Goal: Complete application form: Complete application form

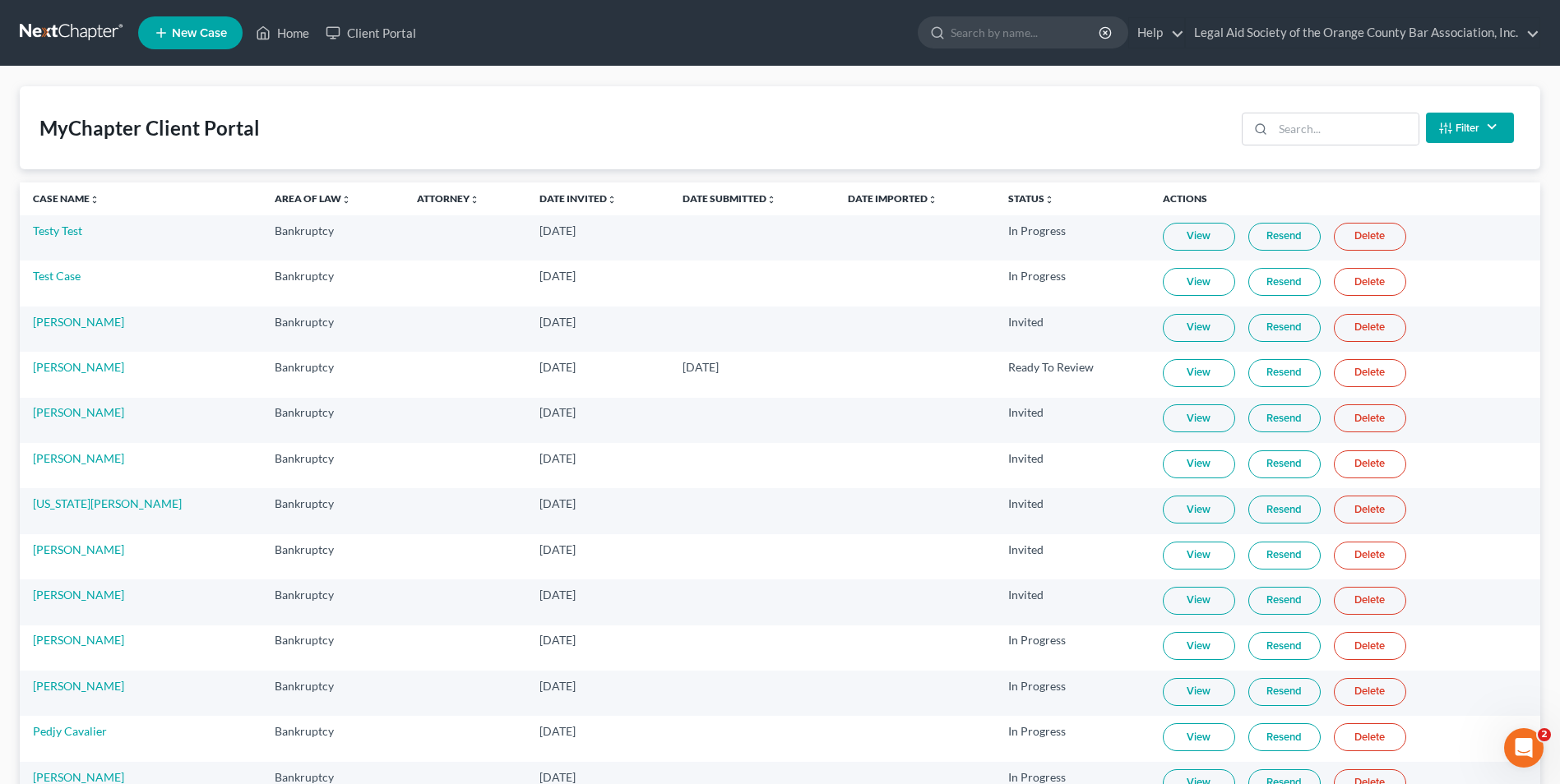
click at [204, 29] on span "New Case" at bounding box center [200, 33] width 55 height 12
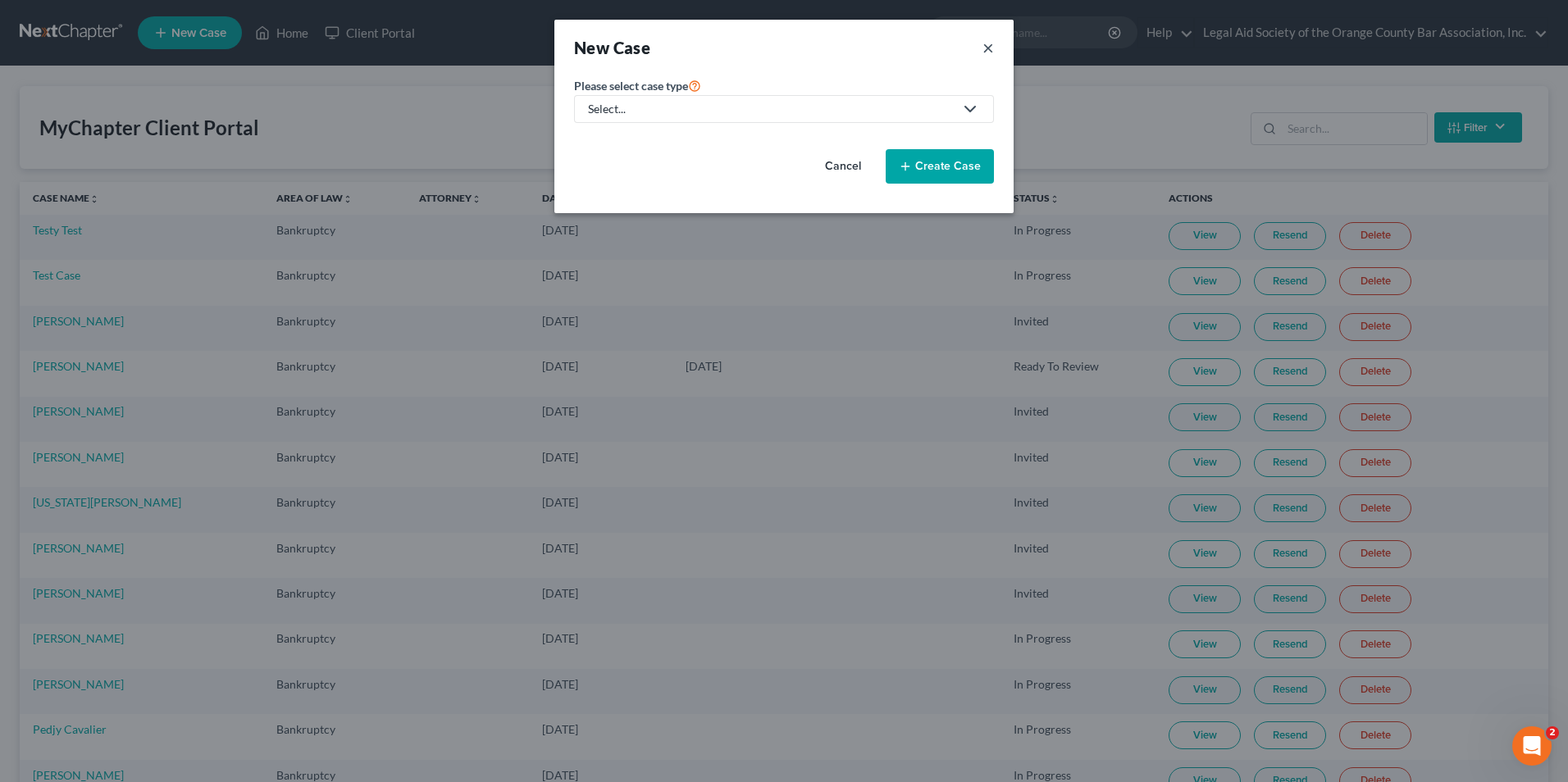
click at [987, 51] on button "×" at bounding box center [988, 47] width 11 height 23
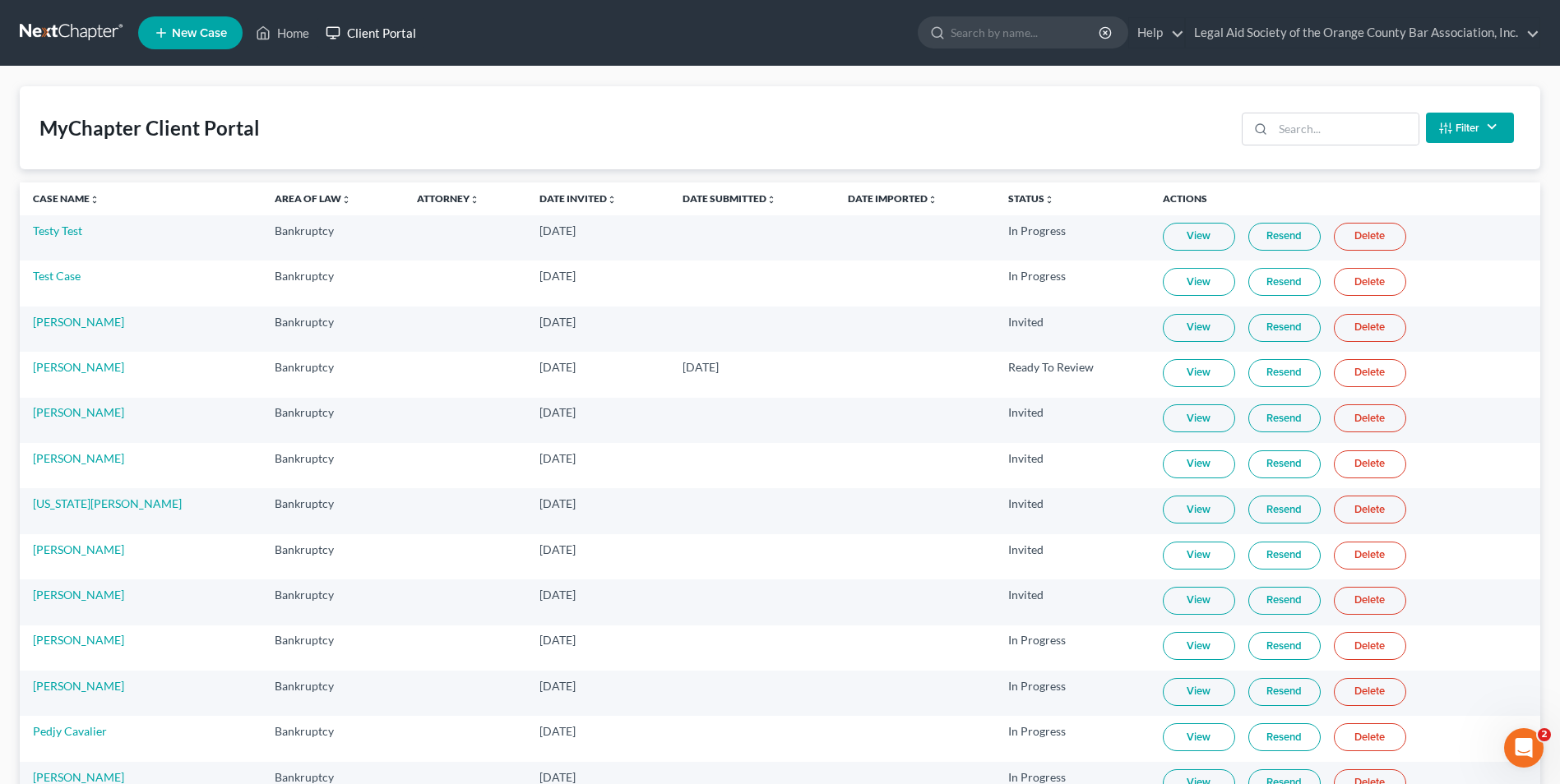
click at [362, 35] on link "Client Portal" at bounding box center [370, 32] width 107 height 29
click at [1304, 132] on input "search" at bounding box center [1345, 129] width 146 height 31
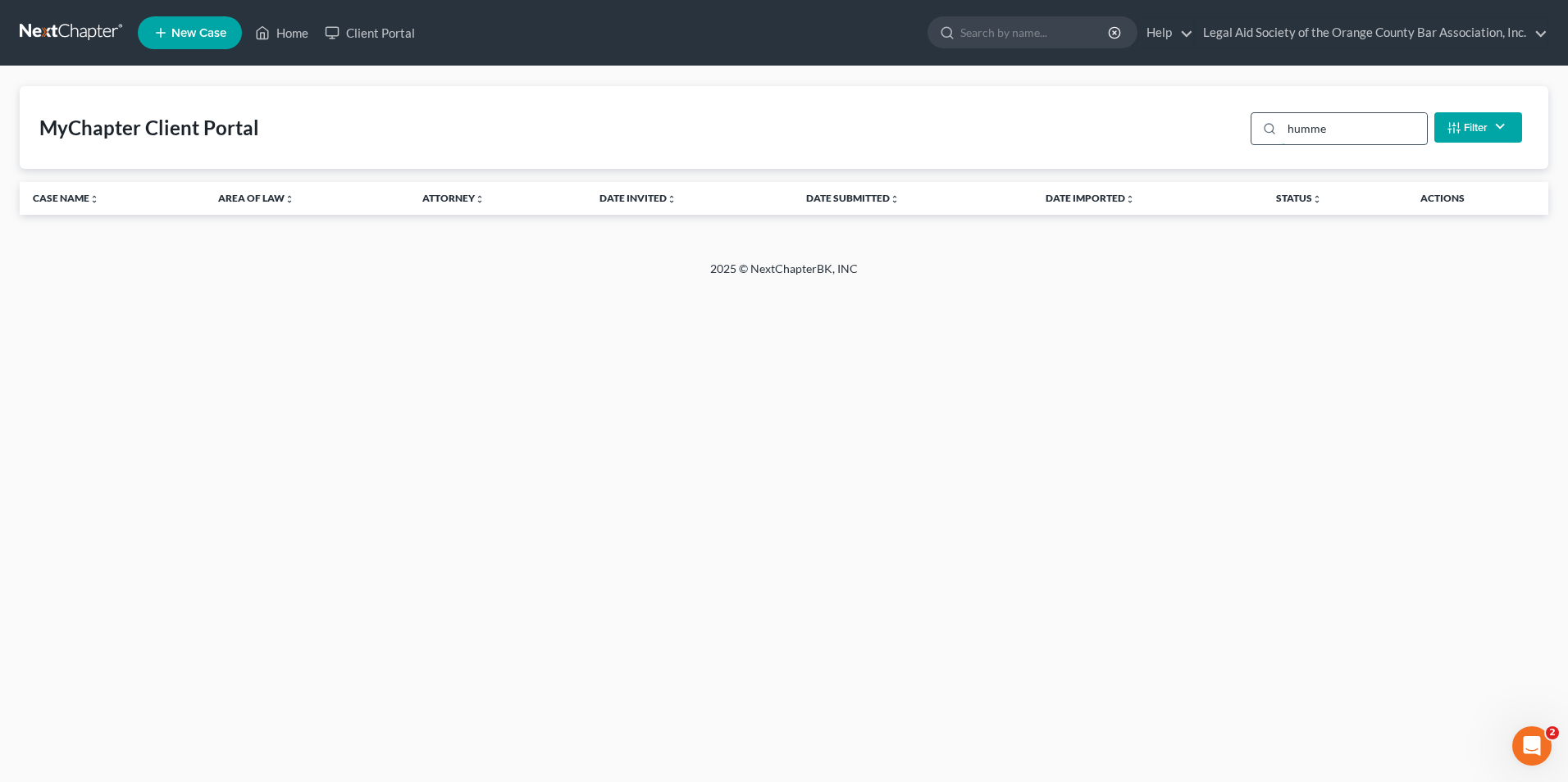
type input "hummer"
drag, startPoint x: 1351, startPoint y: 129, endPoint x: 1281, endPoint y: 132, distance: 70.1
click at [1277, 135] on div "hummer" at bounding box center [1339, 128] width 177 height 33
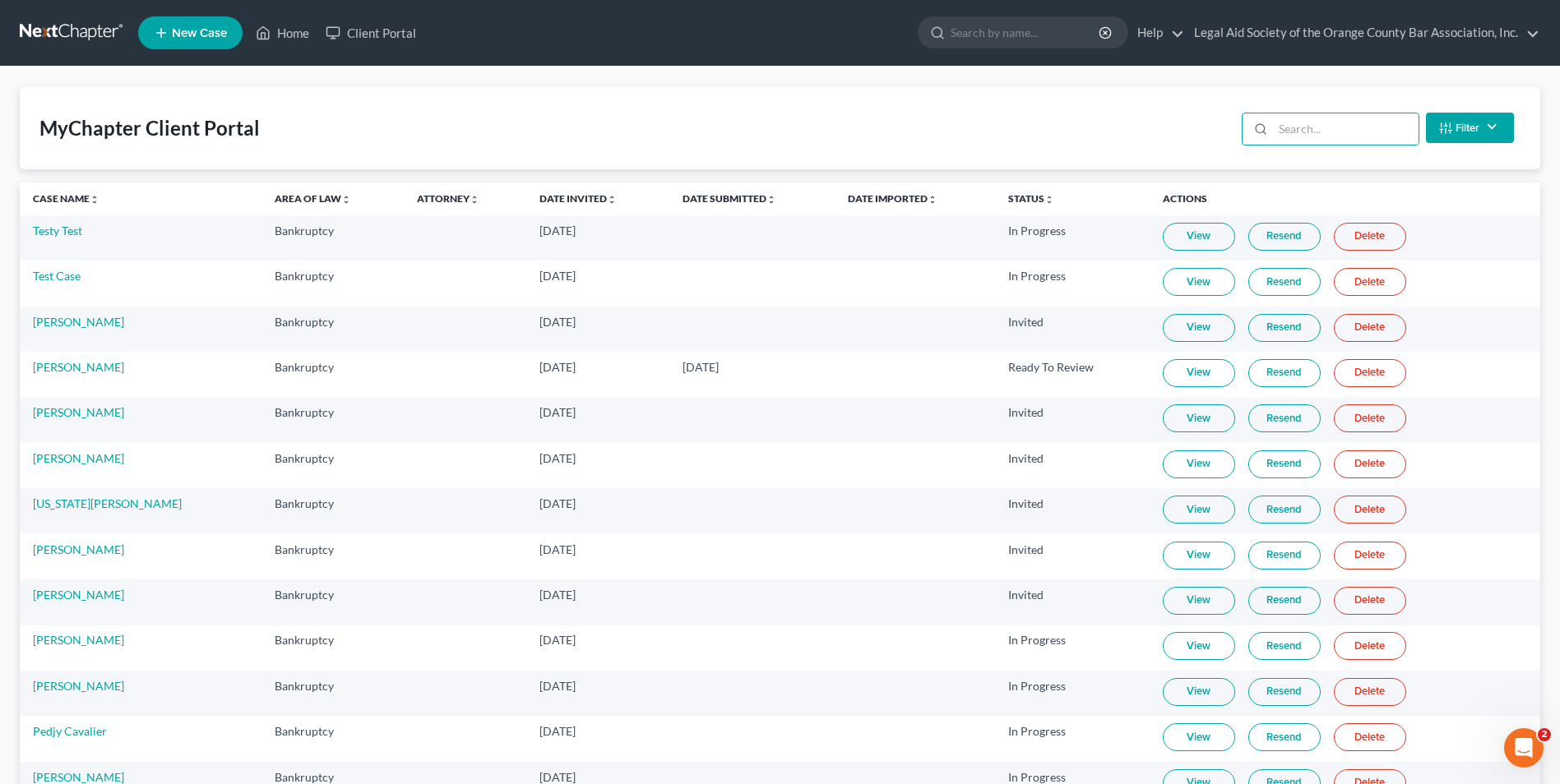
click at [204, 33] on span "New Case" at bounding box center [200, 33] width 55 height 12
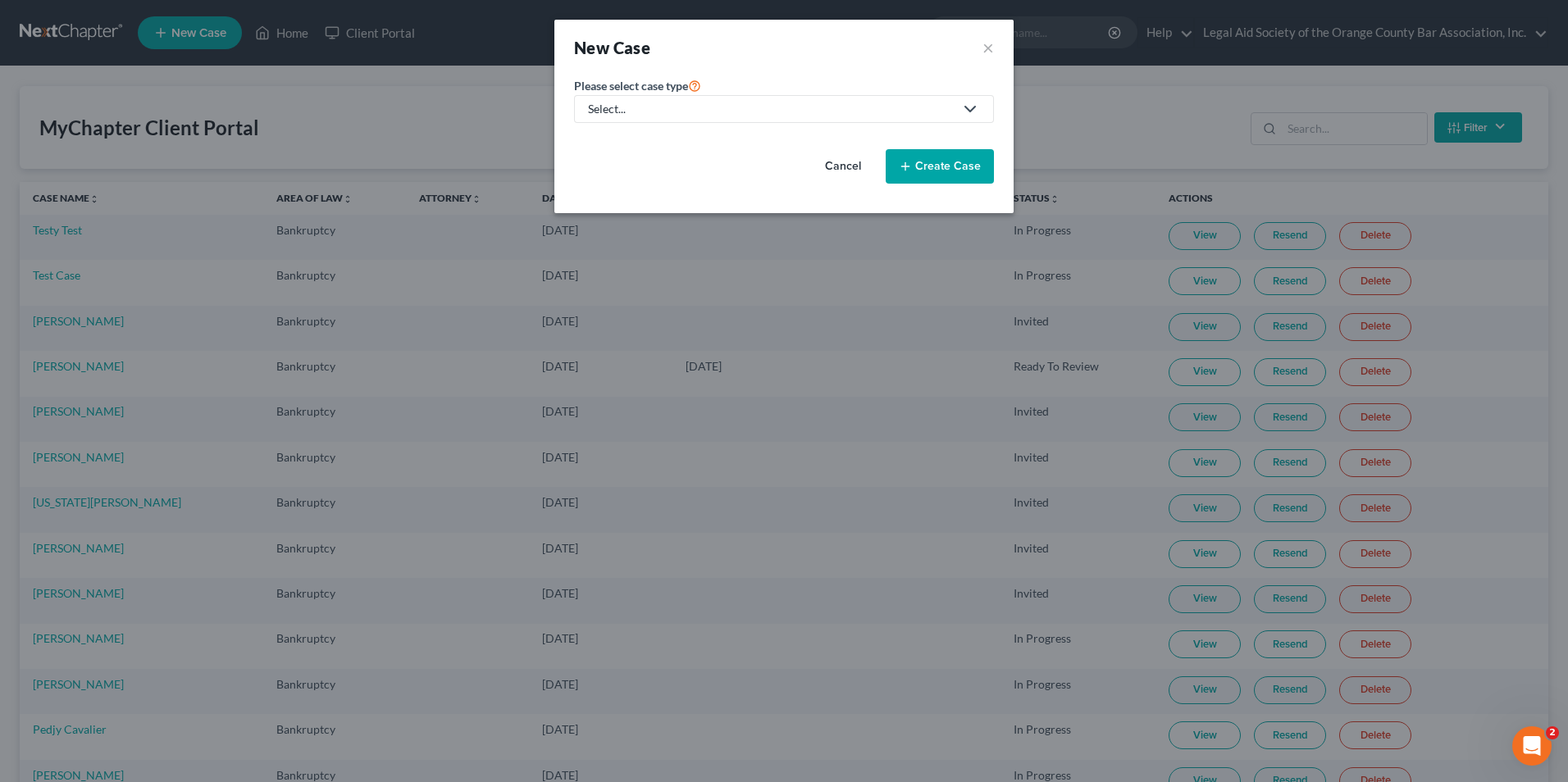
click at [906, 99] on link "Select..." at bounding box center [783, 109] width 420 height 28
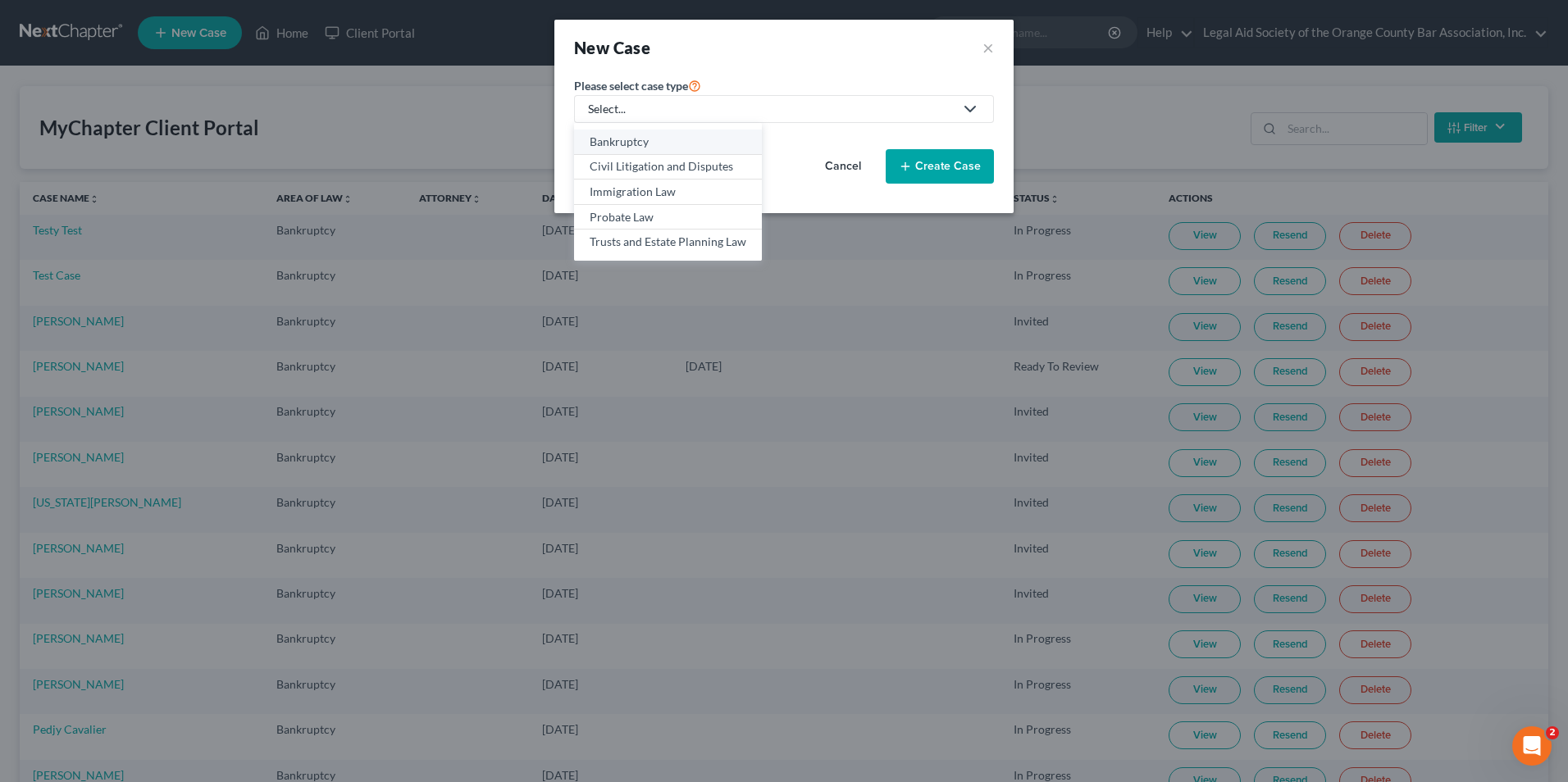
click at [601, 146] on div "Bankruptcy" at bounding box center [668, 141] width 157 height 16
select select "15"
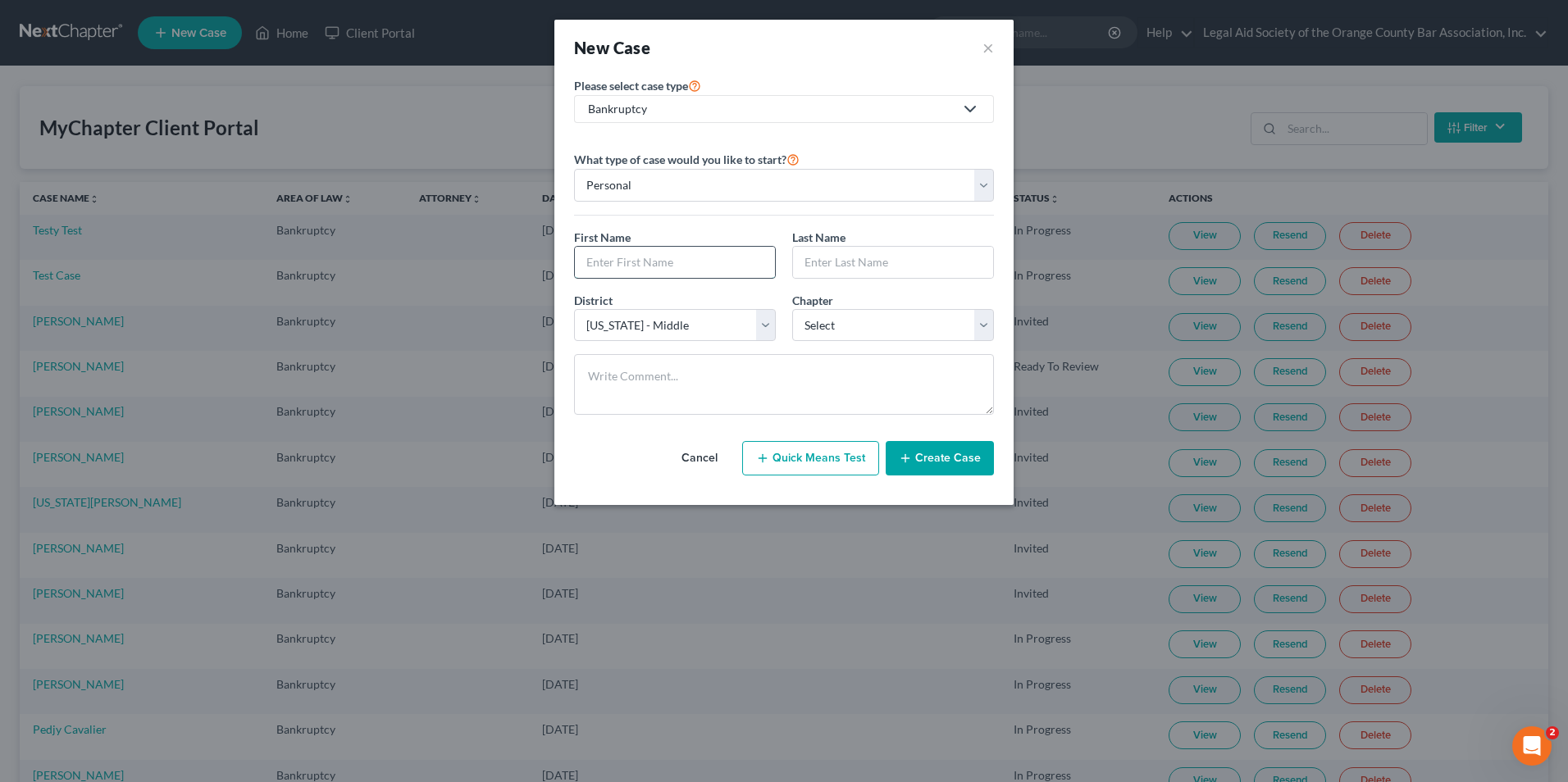
click at [591, 255] on input "text" at bounding box center [675, 262] width 200 height 31
click at [621, 268] on input "text" at bounding box center [675, 262] width 200 height 31
paste input "[PERSON_NAME]"
type input "[PERSON_NAME]"
click at [827, 262] on input "text" at bounding box center [892, 262] width 200 height 31
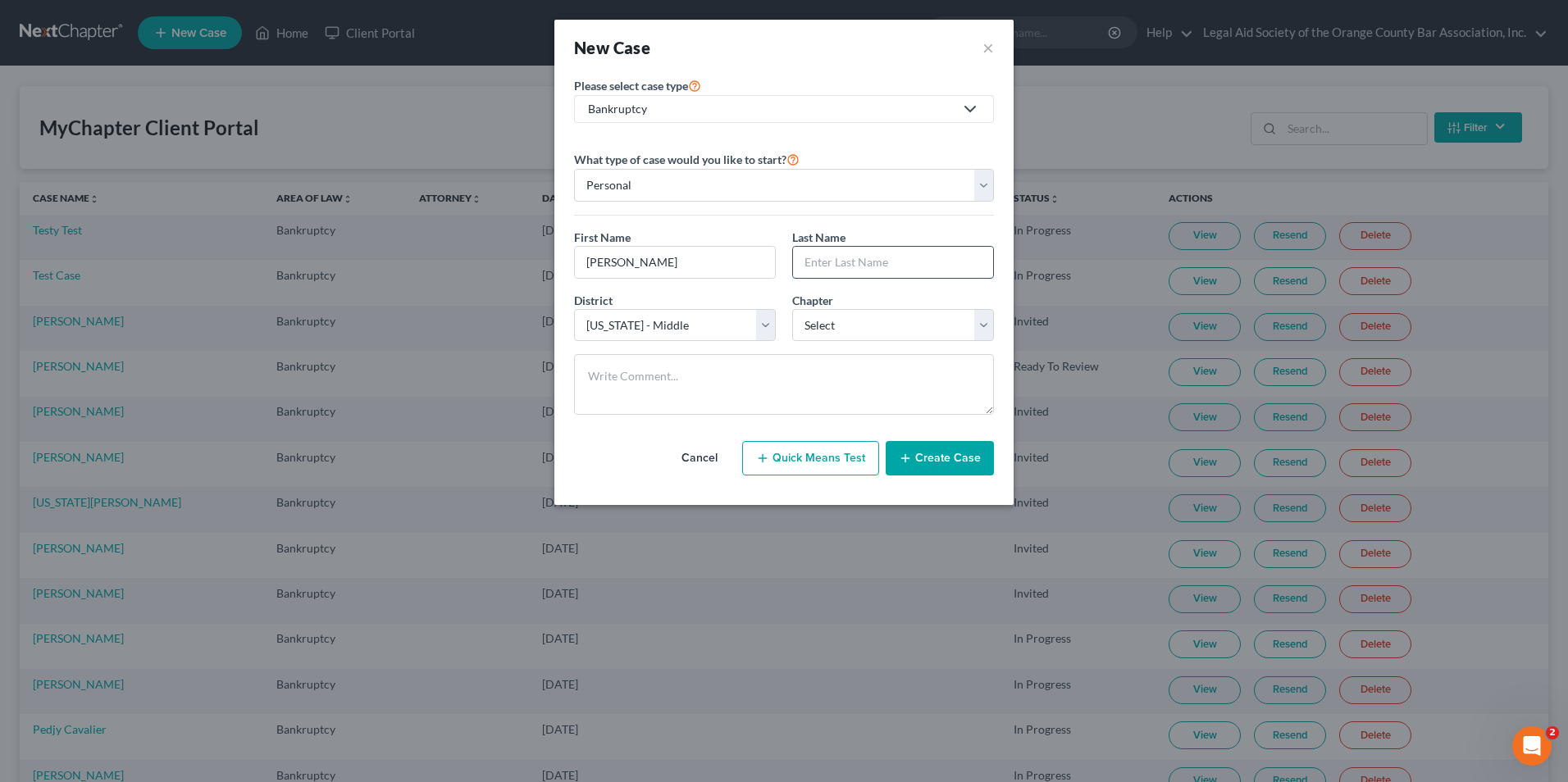
paste input "[PERSON_NAME]"
type input "[PERSON_NAME]"
drag, startPoint x: 627, startPoint y: 266, endPoint x: 747, endPoint y: 253, distance: 120.7
click at [747, 253] on input "[PERSON_NAME]" at bounding box center [675, 262] width 200 height 31
type input "[PERSON_NAME]"
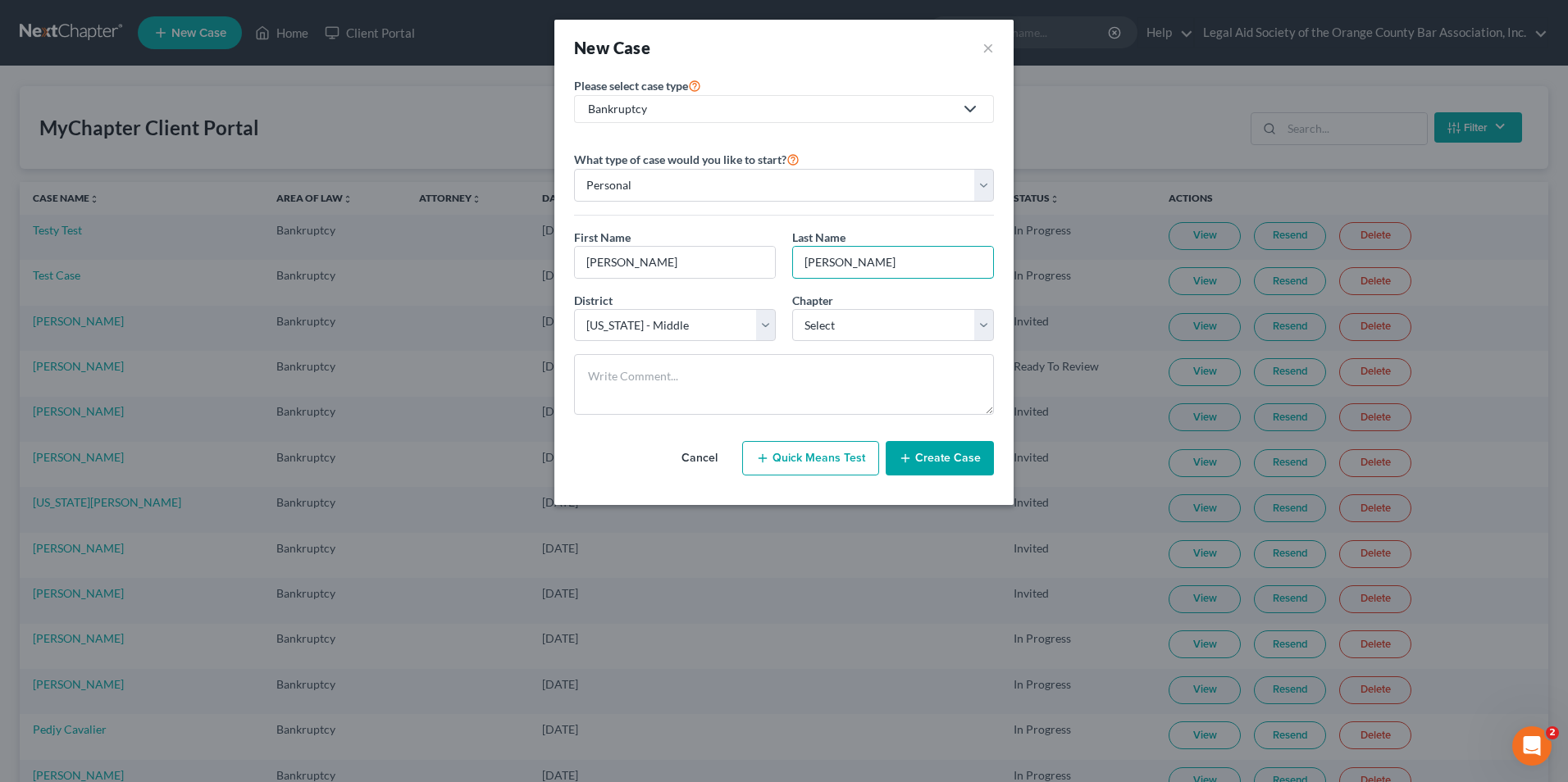
drag, startPoint x: 842, startPoint y: 271, endPoint x: 767, endPoint y: 279, distance: 75.4
click at [767, 279] on div "First Name * [PERSON_NAME] Last Name * [PERSON_NAME]" at bounding box center [784, 259] width 436 height 63
type input "Hummer"
click at [582, 262] on input "[PERSON_NAME]" at bounding box center [675, 262] width 200 height 31
type input "[PERSON_NAME]"
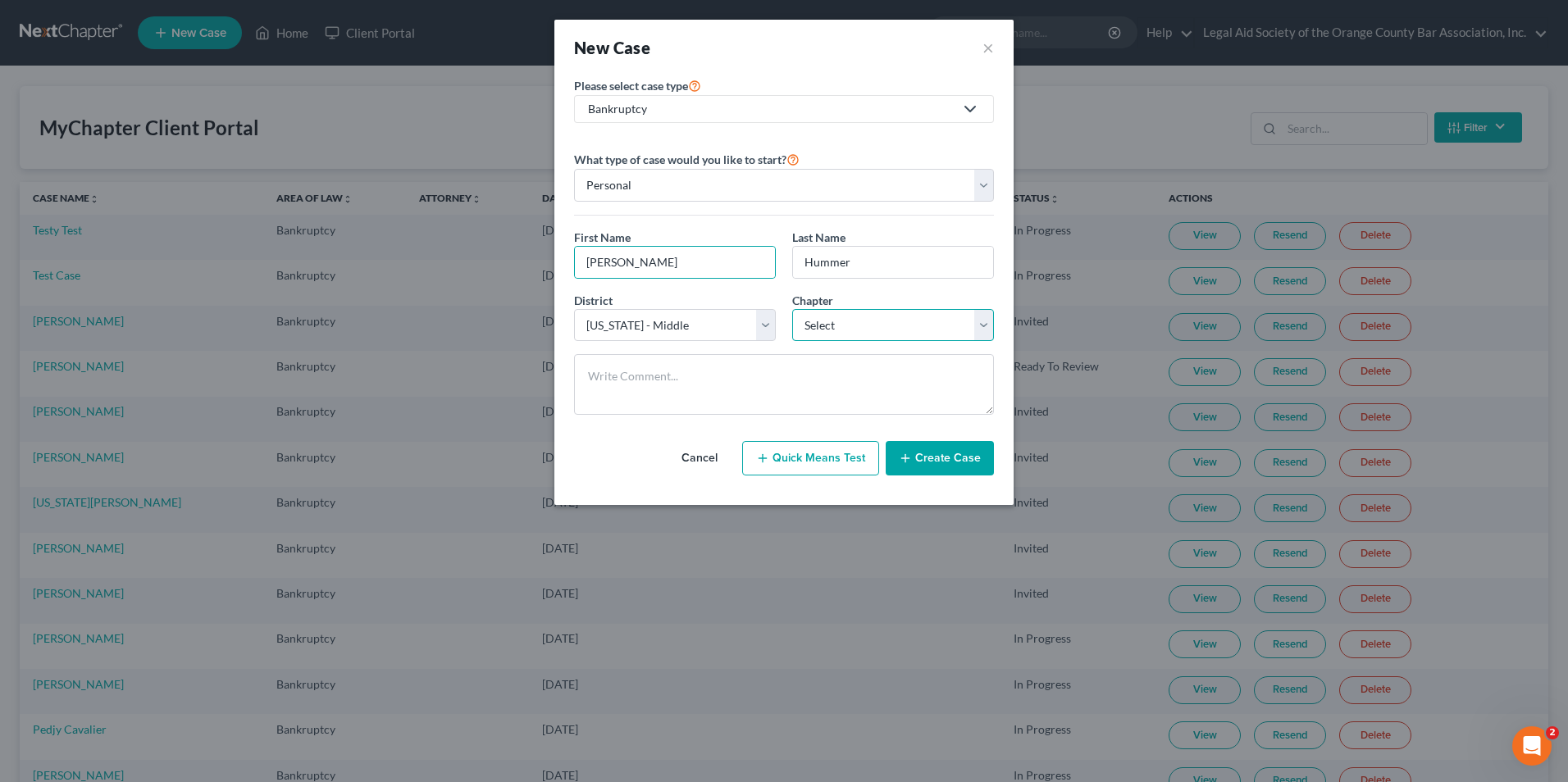
click at [868, 322] on select "Select 7 11 12 13" at bounding box center [893, 325] width 202 height 33
select select "0"
click at [792, 309] on select "Select 7 11 12 13" at bounding box center [893, 325] width 202 height 33
click at [943, 459] on button "Create Case" at bounding box center [940, 458] width 108 height 35
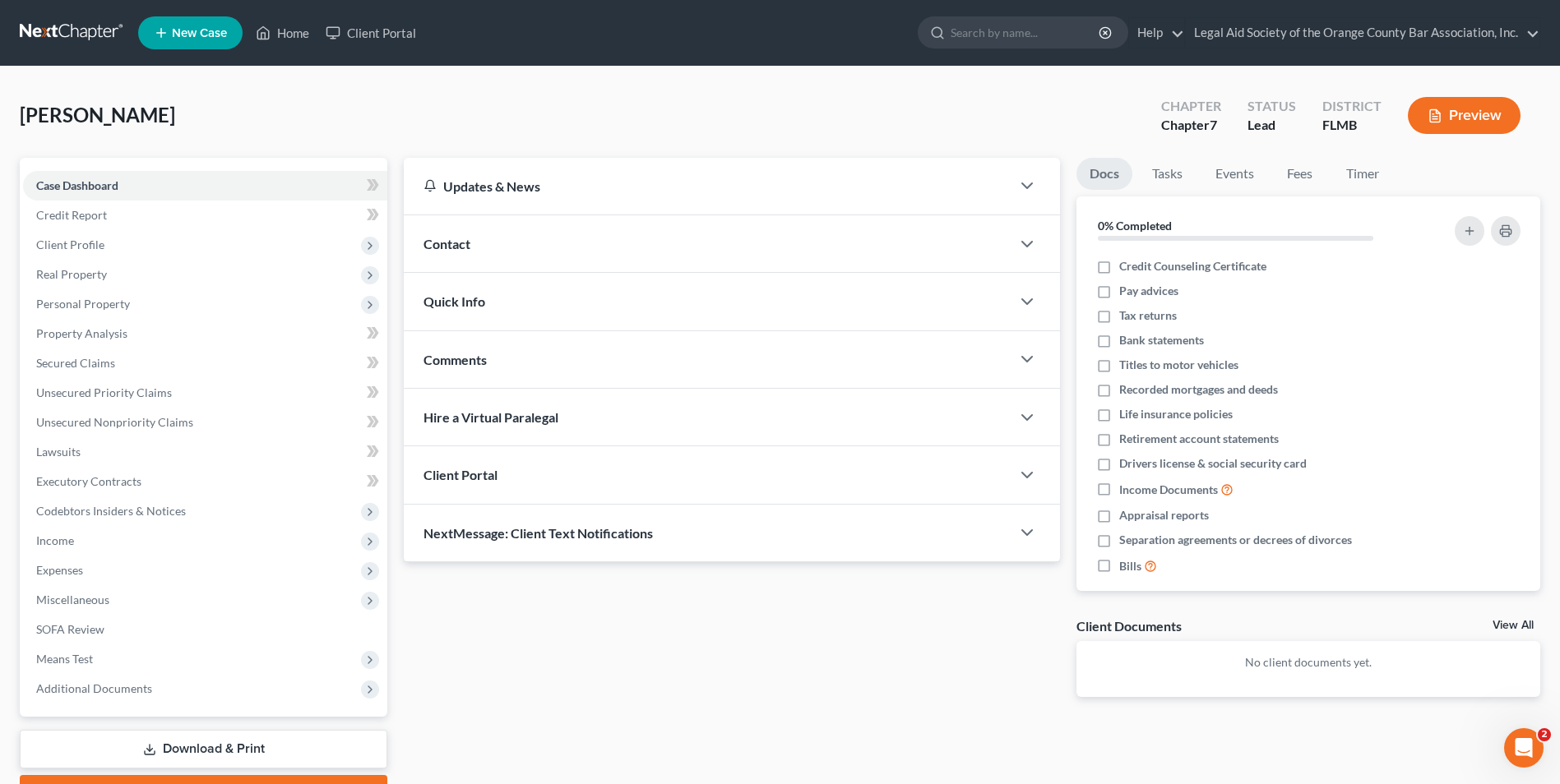
click at [474, 481] on span "Client Portal" at bounding box center [461, 475] width 74 height 16
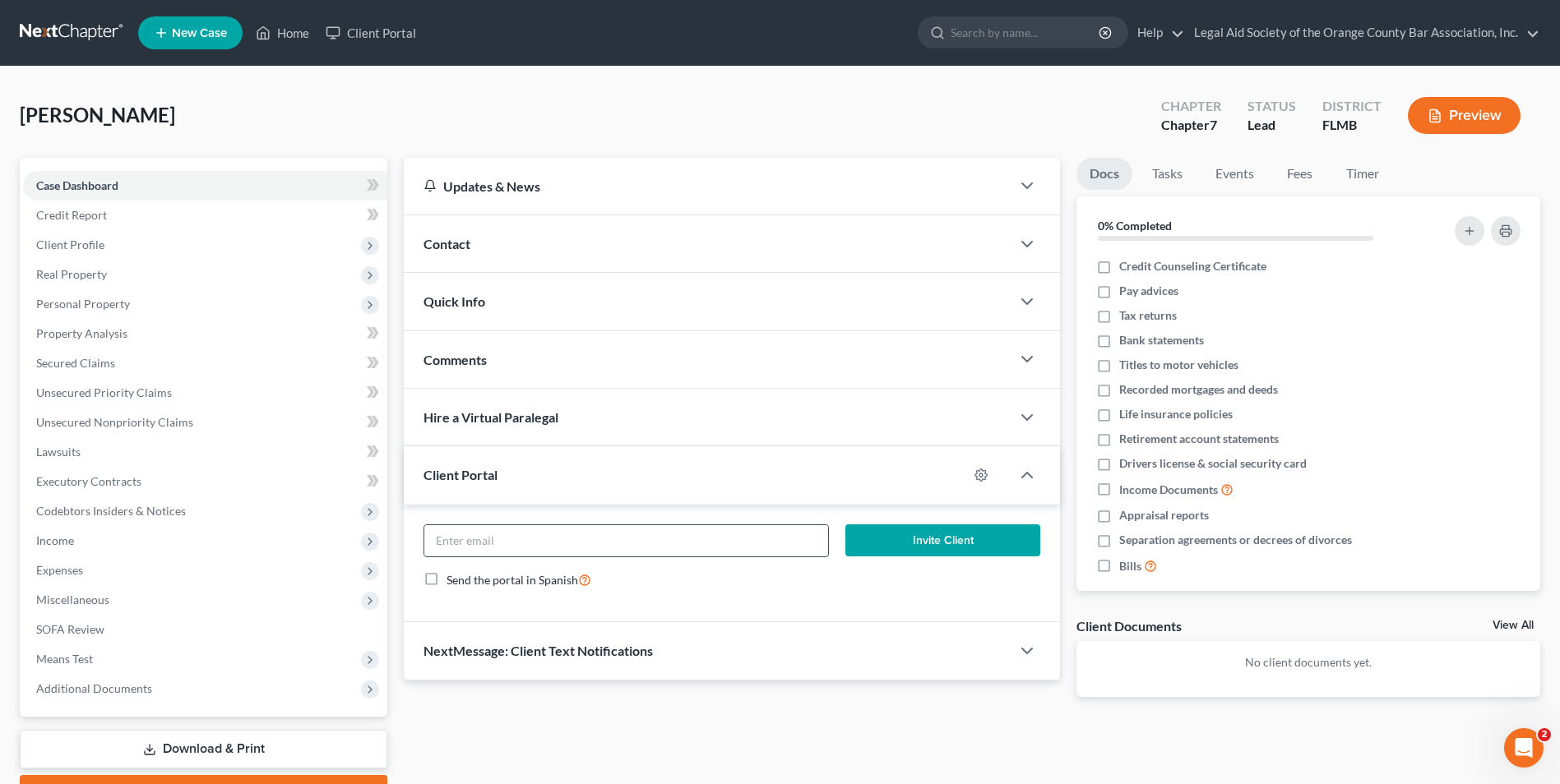
click at [468, 535] on input "email" at bounding box center [625, 540] width 404 height 31
paste input "[PERSON_NAME][EMAIL_ADDRESS][PERSON_NAME][DOMAIN_NAME]"
type input "[PERSON_NAME][EMAIL_ADDRESS][PERSON_NAME][DOMAIN_NAME]"
click at [957, 542] on button "Invite Client" at bounding box center [942, 540] width 195 height 33
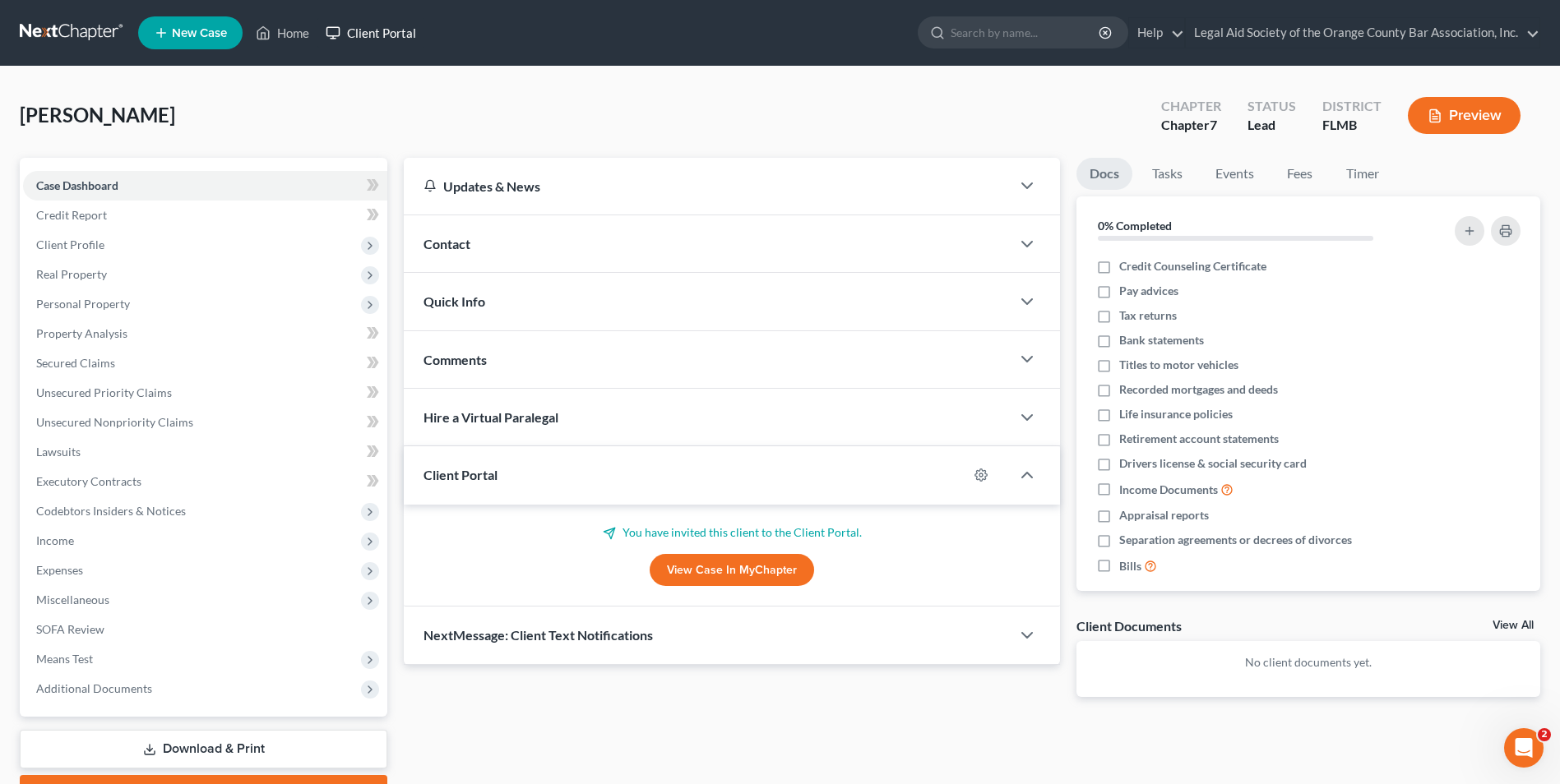
click at [391, 36] on link "Client Portal" at bounding box center [370, 32] width 107 height 29
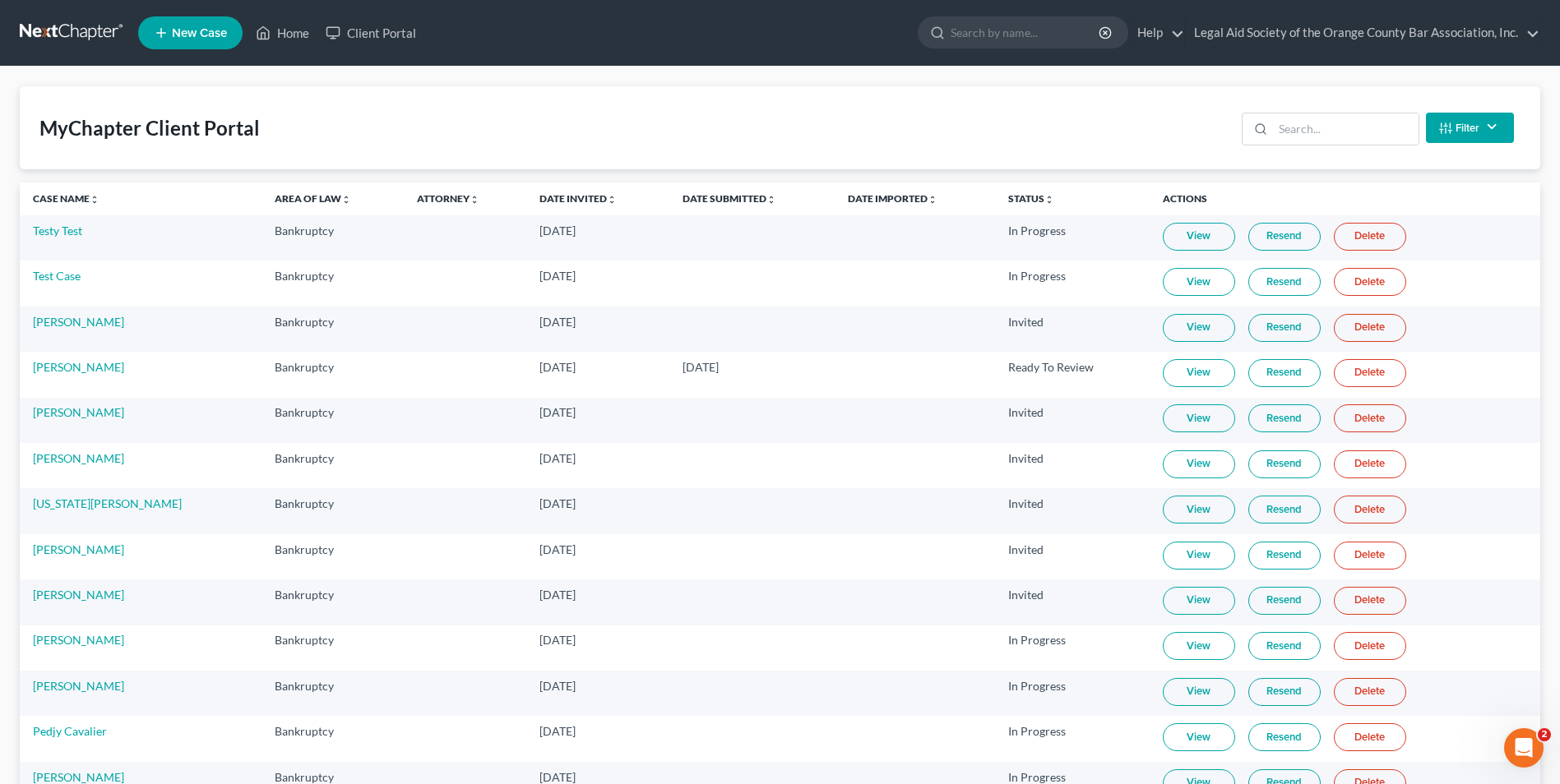
click at [1037, 725] on td "In Progress" at bounding box center [1072, 739] width 154 height 45
click at [380, 36] on link "Client Portal" at bounding box center [370, 32] width 107 height 29
drag, startPoint x: 1279, startPoint y: 124, endPoint x: 1328, endPoint y: 119, distance: 49.3
click at [1283, 124] on input "search" at bounding box center [1345, 129] width 146 height 31
click at [362, 32] on link "Client Portal" at bounding box center [370, 32] width 107 height 29
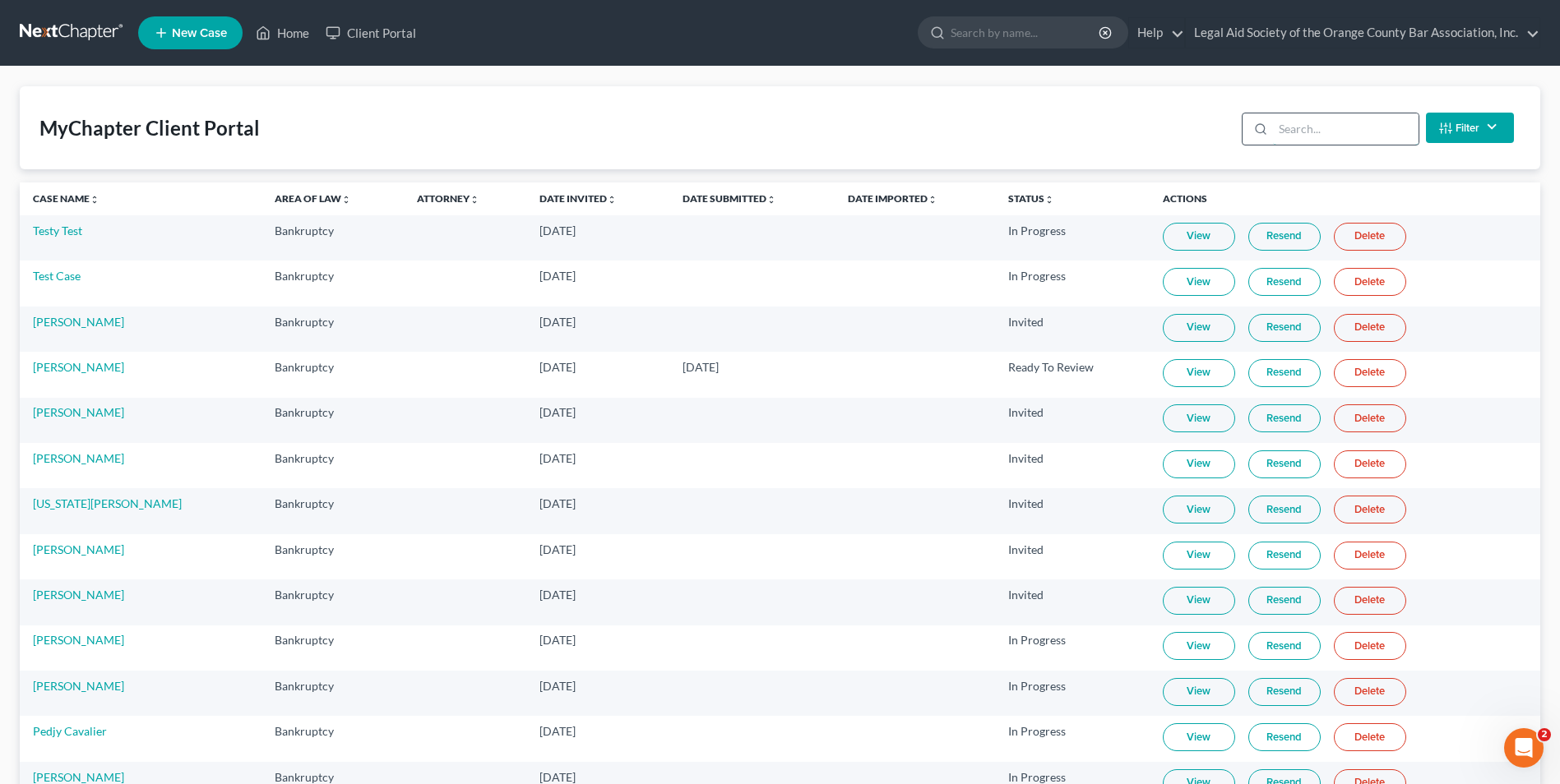
click at [1306, 124] on input "search" at bounding box center [1345, 129] width 146 height 31
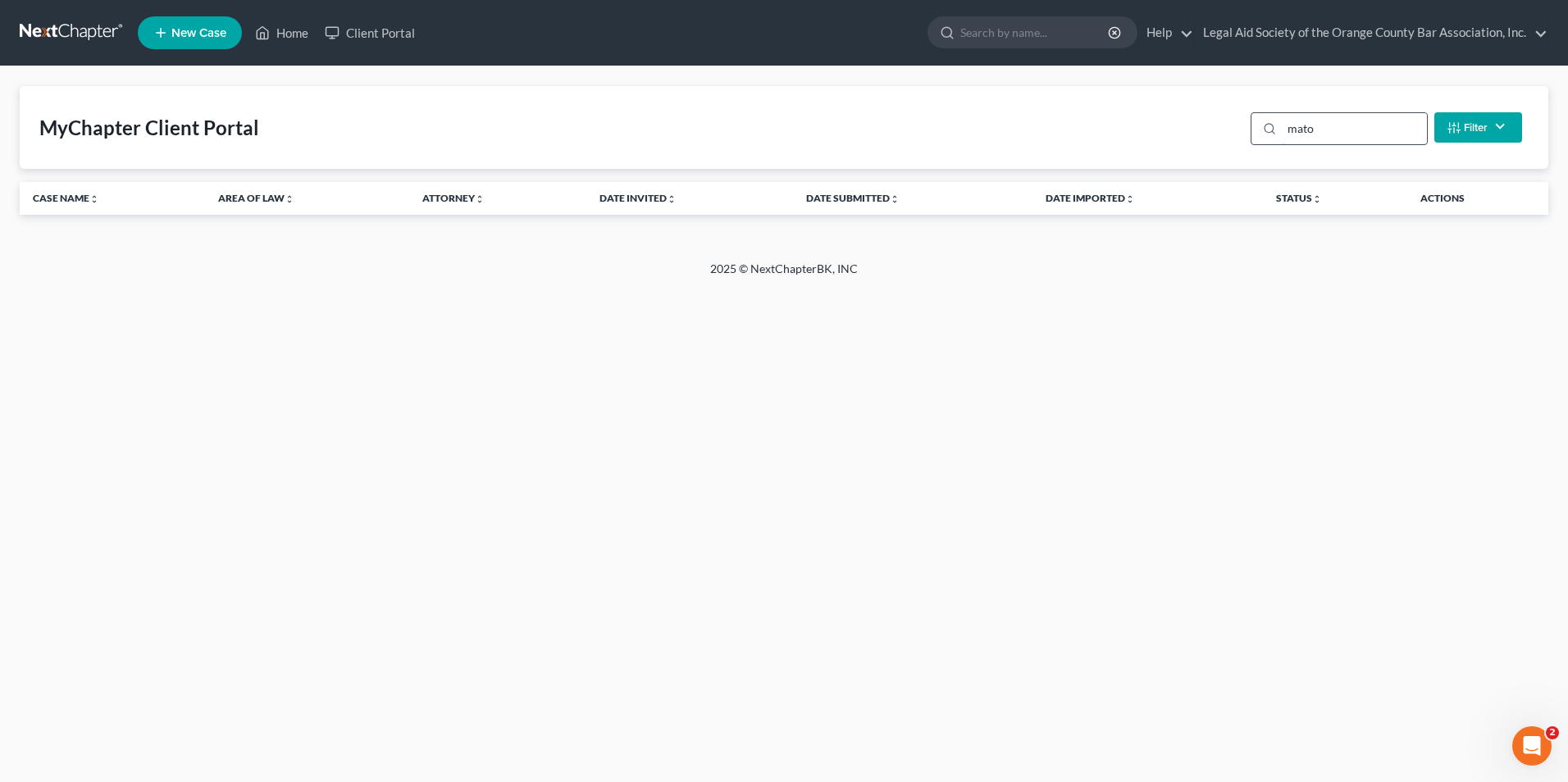
type input "[PERSON_NAME]"
drag, startPoint x: 1357, startPoint y: 136, endPoint x: 1281, endPoint y: 149, distance: 77.1
click at [1281, 149] on div "MyChapter Client Portal [PERSON_NAME] Filter Status Filter... Invited In Progre…" at bounding box center [784, 127] width 1528 height 83
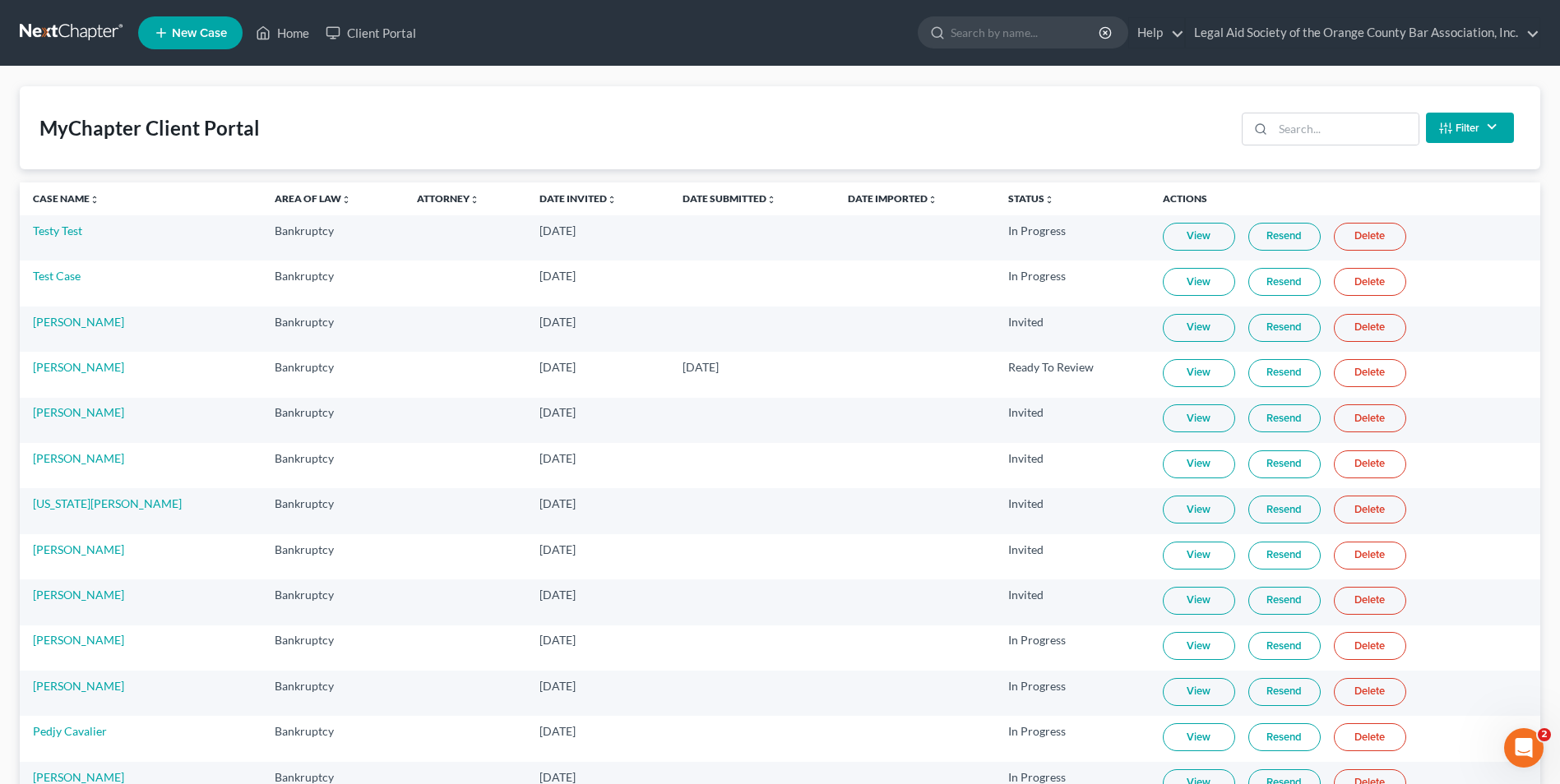
click at [173, 38] on span "New Case" at bounding box center [200, 33] width 55 height 12
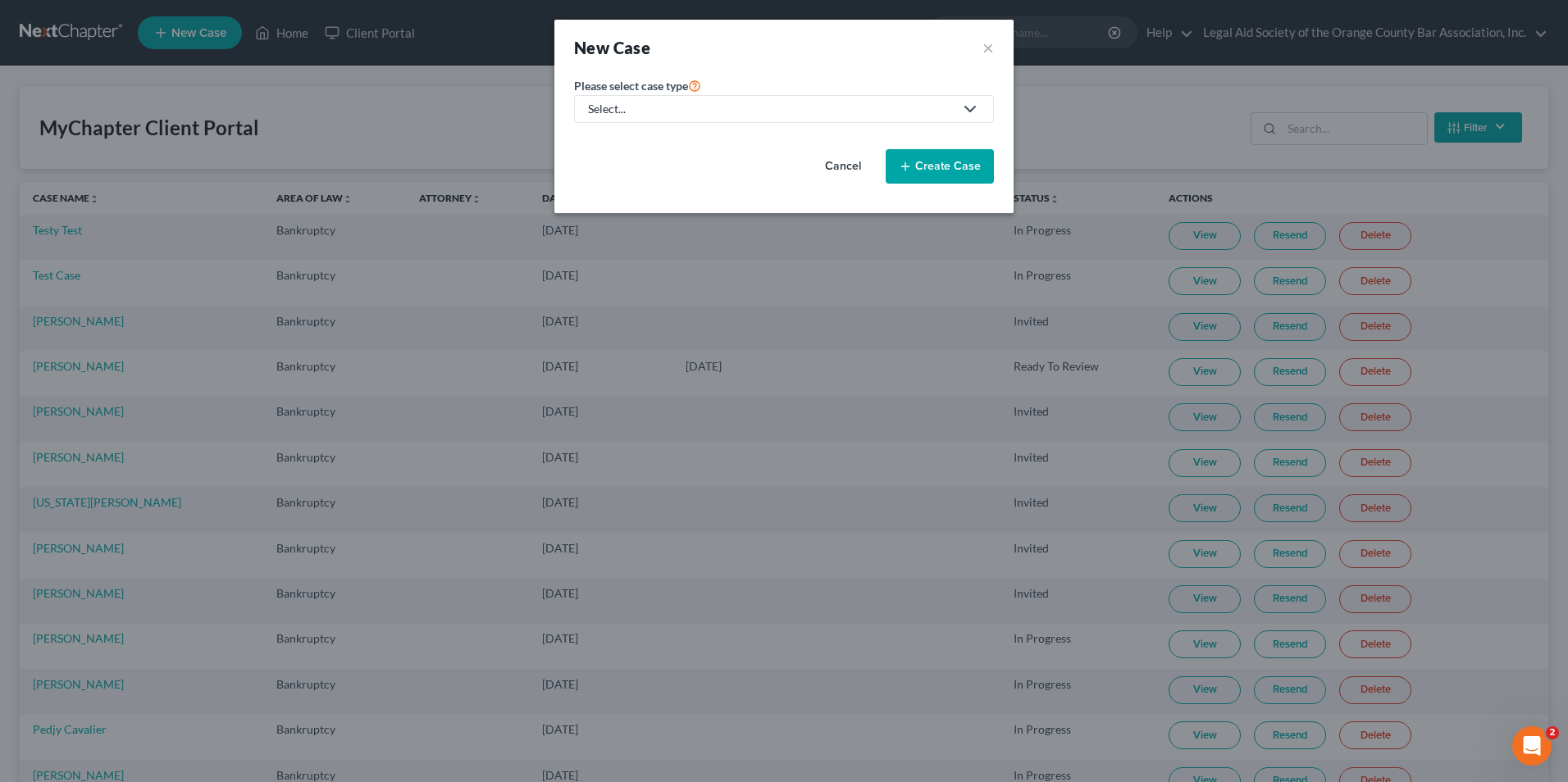
click at [770, 99] on link "Select..." at bounding box center [783, 109] width 420 height 28
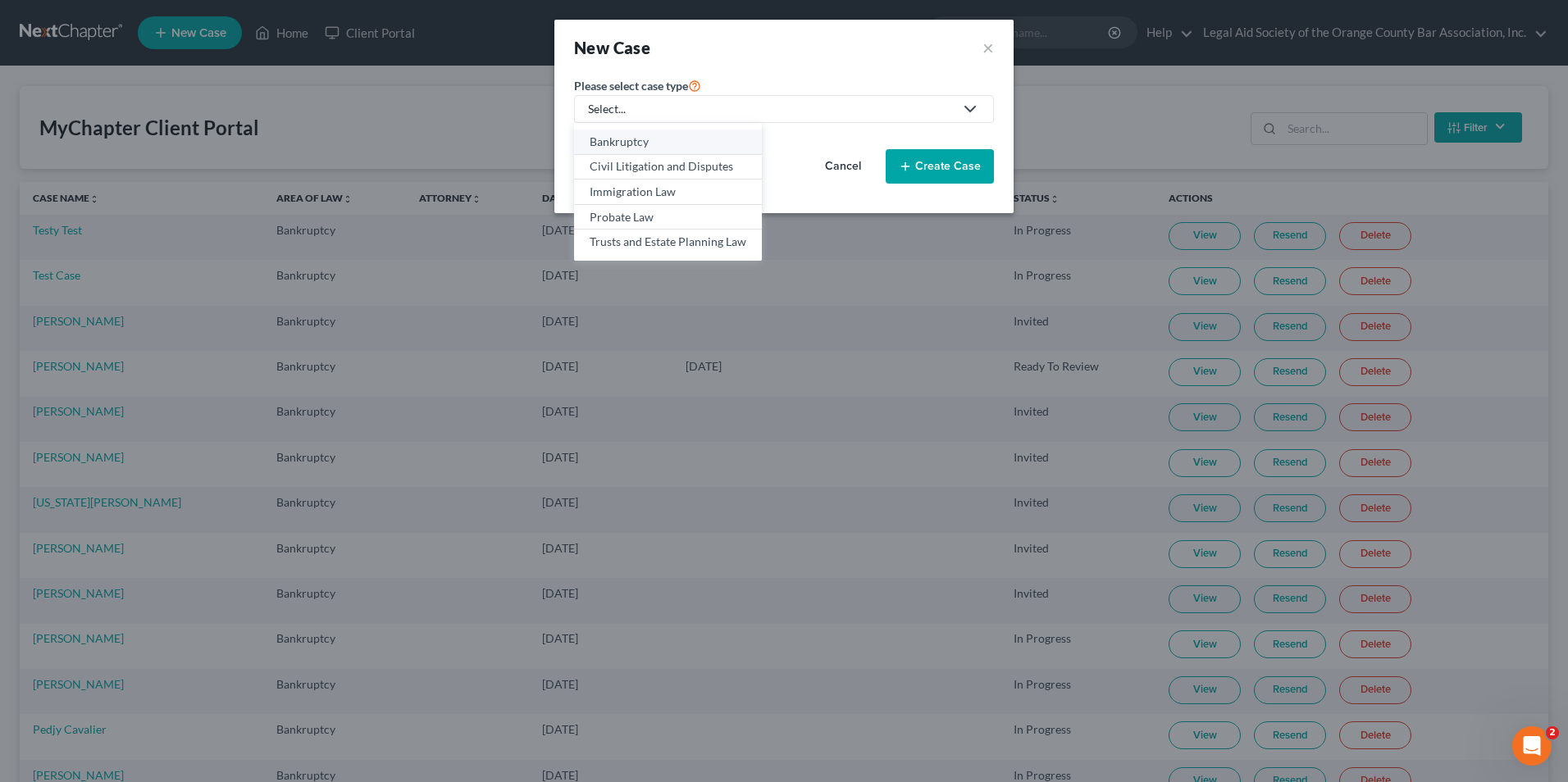
click at [670, 140] on div "Bankruptcy" at bounding box center [668, 141] width 157 height 16
select select "15"
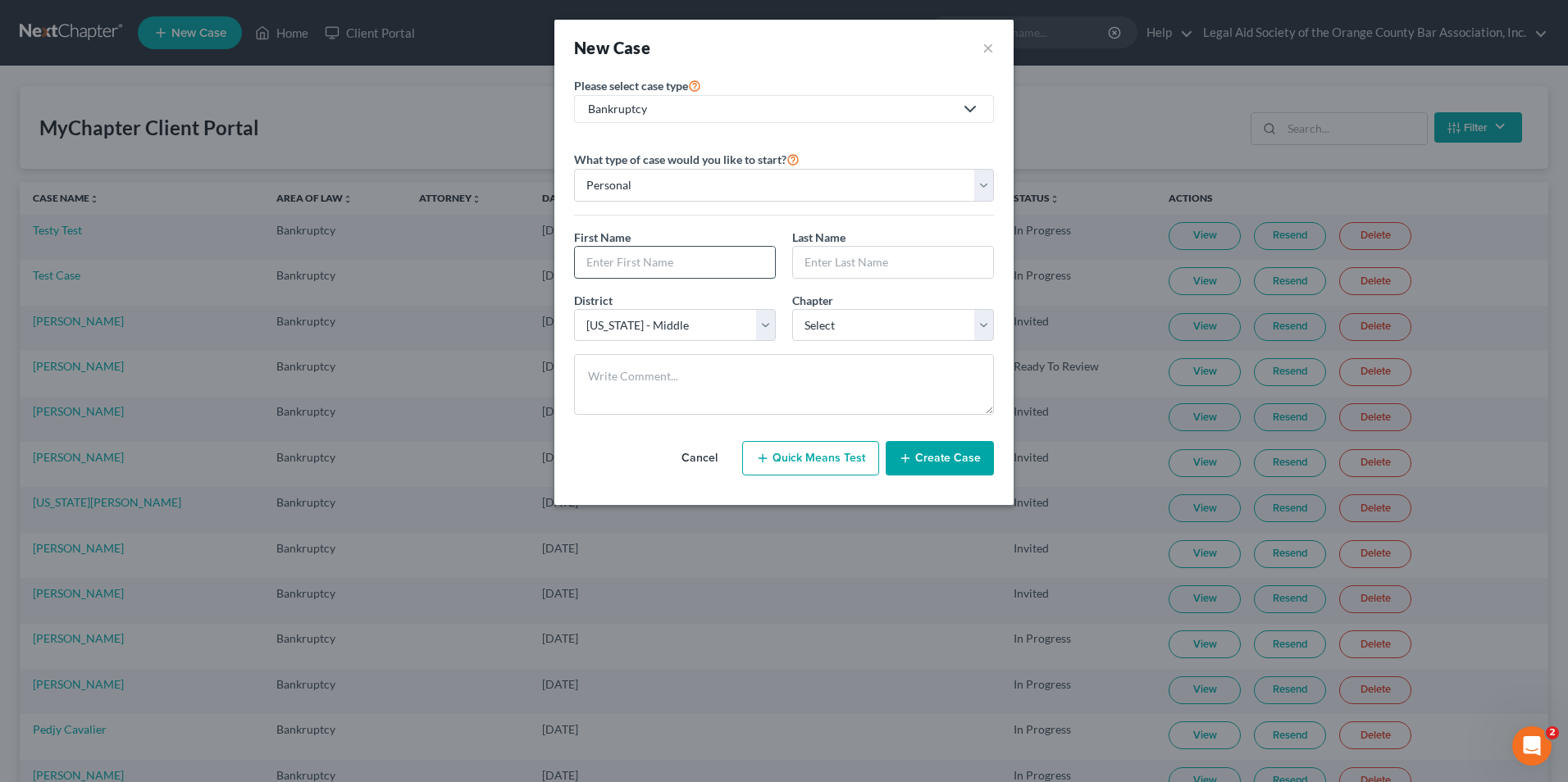
click at [642, 267] on input "text" at bounding box center [675, 262] width 200 height 31
click at [579, 263] on input "text" at bounding box center [675, 262] width 200 height 31
paste input "[PERSON_NAME]"
type input "[PERSON_NAME]"
click at [816, 269] on input "text" at bounding box center [892, 262] width 200 height 31
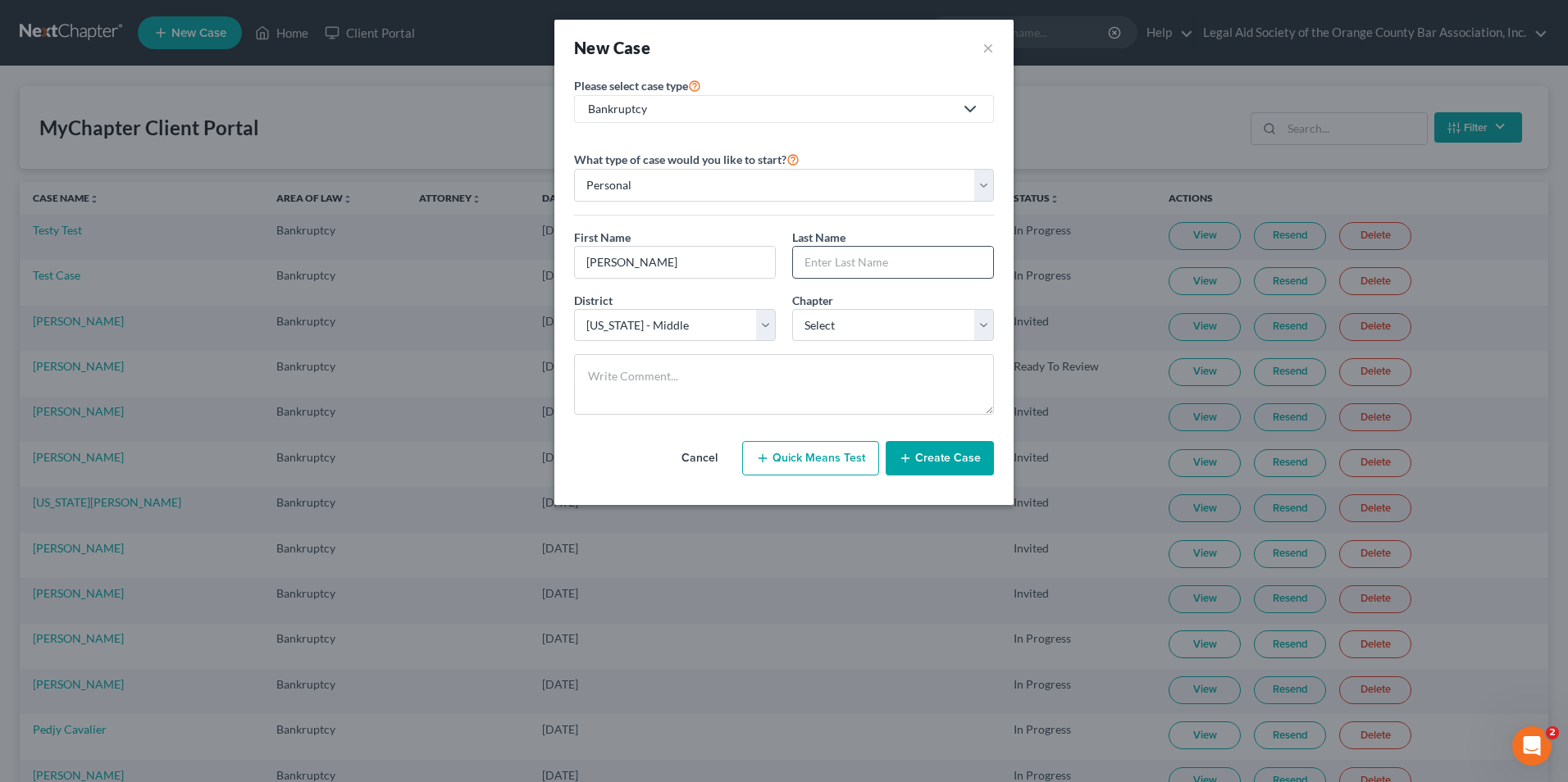
paste input "[PERSON_NAME]"
type input "[PERSON_NAME]"
drag, startPoint x: 623, startPoint y: 263, endPoint x: 542, endPoint y: 263, distance: 81.0
click at [542, 263] on div "New Case × Please select case type * Bankruptcy Bankruptcy Civil Litigation and…" at bounding box center [784, 391] width 1568 height 782
type input "[PERSON_NAME]"
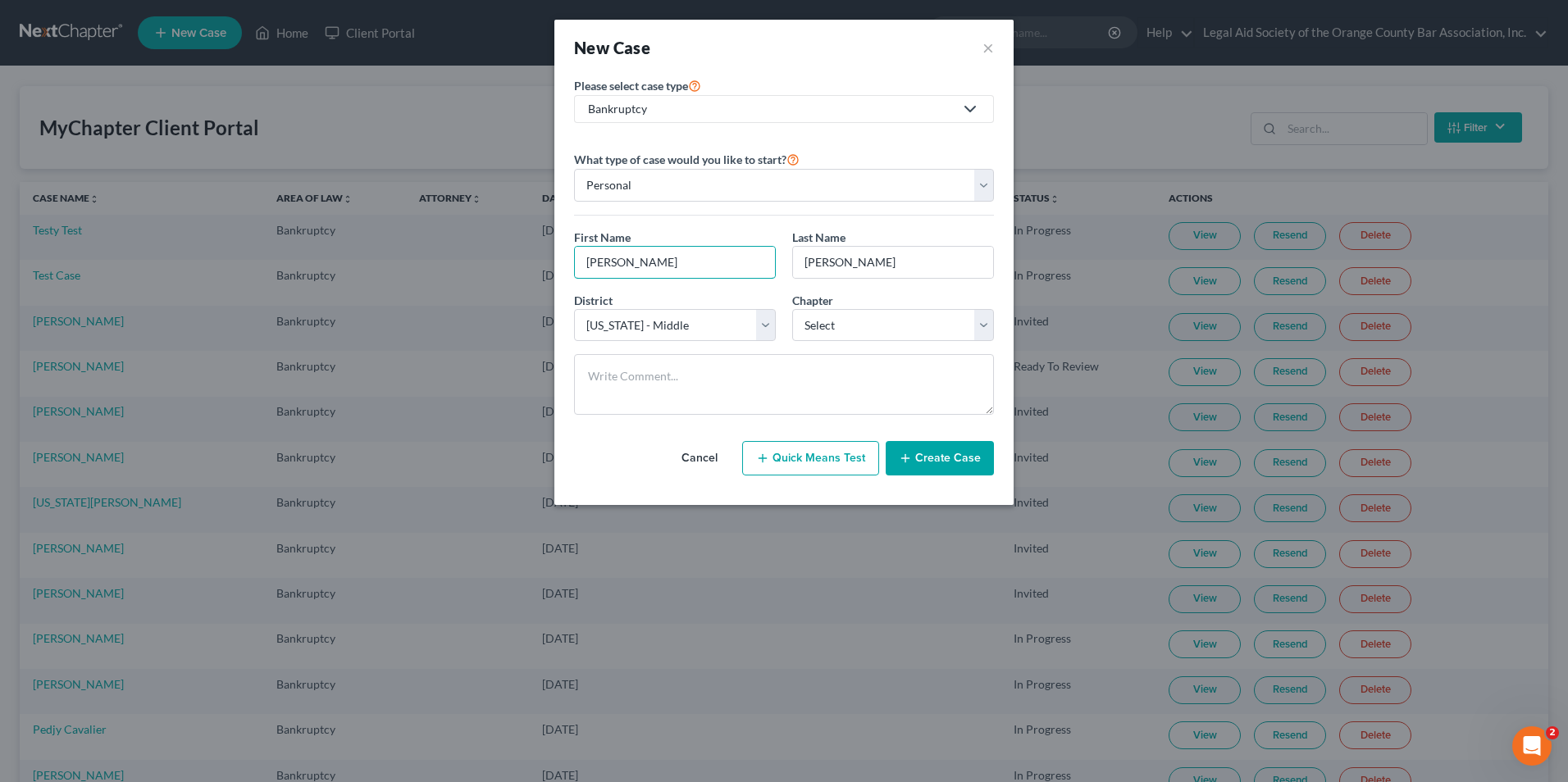
drag, startPoint x: 663, startPoint y: 262, endPoint x: 558, endPoint y: 262, distance: 105.0
click at [557, 262] on div "Please select case type * Bankruptcy Bankruptcy Civil Litigation and Disputes I…" at bounding box center [784, 290] width 459 height 429
click at [600, 264] on input "text" at bounding box center [675, 262] width 200 height 31
paste input "[PERSON_NAME]"
drag, startPoint x: 621, startPoint y: 266, endPoint x: 709, endPoint y: 264, distance: 88.0
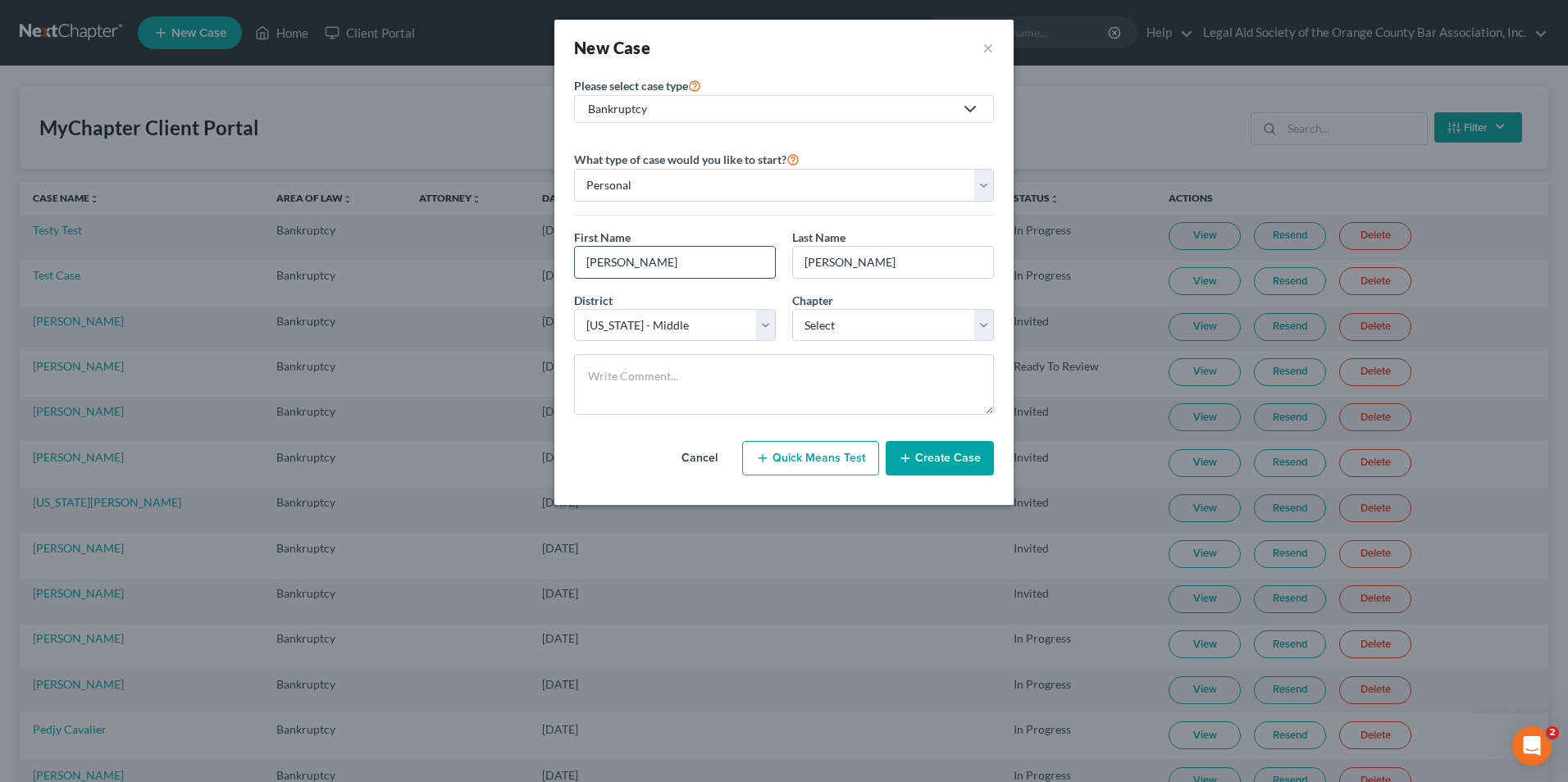
click at [709, 264] on input "[PERSON_NAME]" at bounding box center [675, 262] width 200 height 31
type input "[PERSON_NAME]"
drag, startPoint x: 842, startPoint y: 264, endPoint x: 780, endPoint y: 265, distance: 62.0
click at [780, 265] on div "First Name * [PERSON_NAME] Last Name * [PERSON_NAME]" at bounding box center [784, 259] width 436 height 63
type input "[PERSON_NAME]"
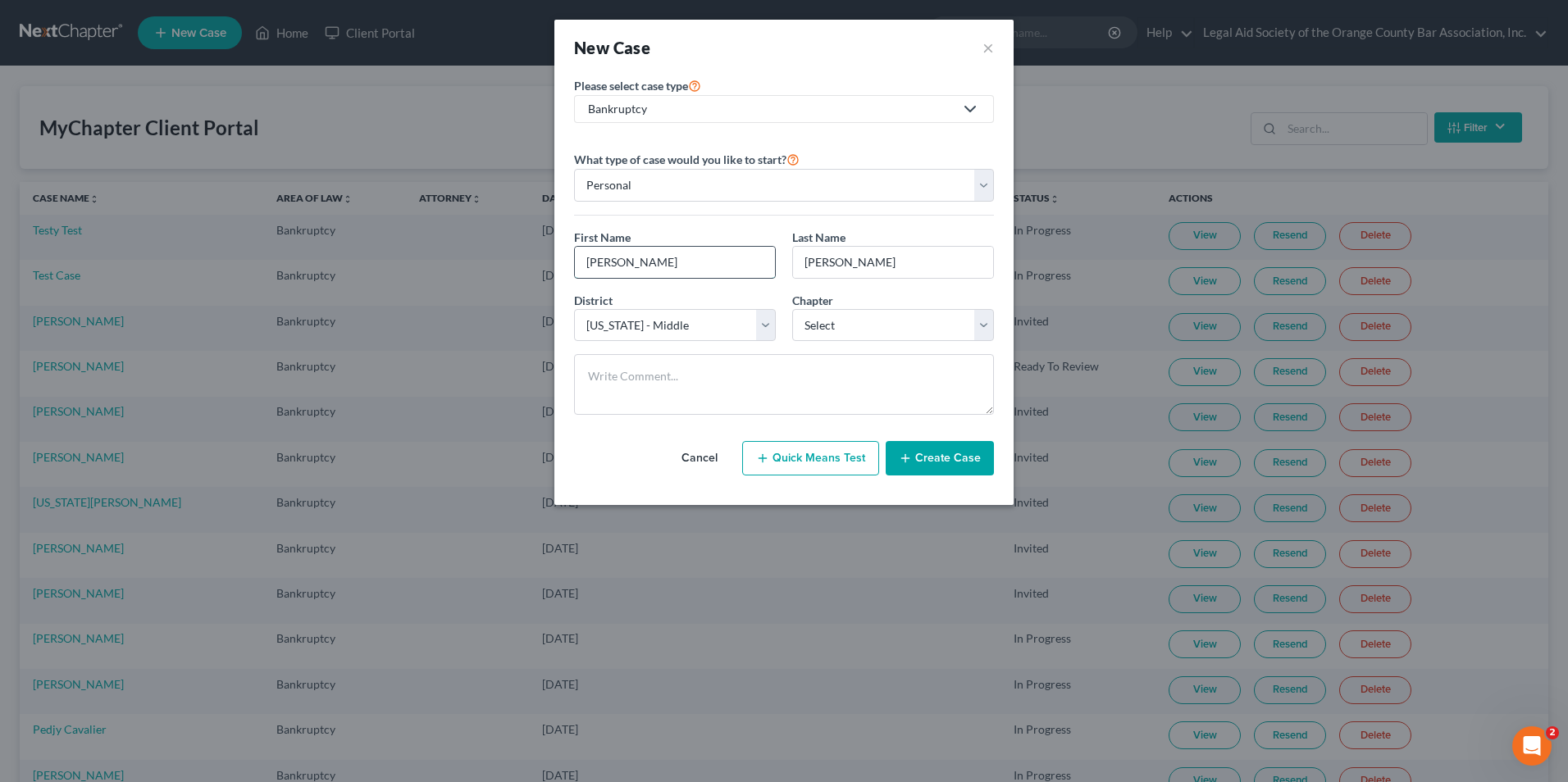
click at [577, 266] on input "[PERSON_NAME]" at bounding box center [675, 262] width 200 height 31
drag, startPoint x: 577, startPoint y: 266, endPoint x: 560, endPoint y: 269, distance: 17.3
click at [560, 269] on div "Please select case type * Bankruptcy Bankruptcy Civil Litigation and Disputes I…" at bounding box center [784, 290] width 459 height 429
click at [803, 266] on input "[PERSON_NAME]" at bounding box center [892, 262] width 200 height 31
drag, startPoint x: 804, startPoint y: 265, endPoint x: 783, endPoint y: 267, distance: 21.1
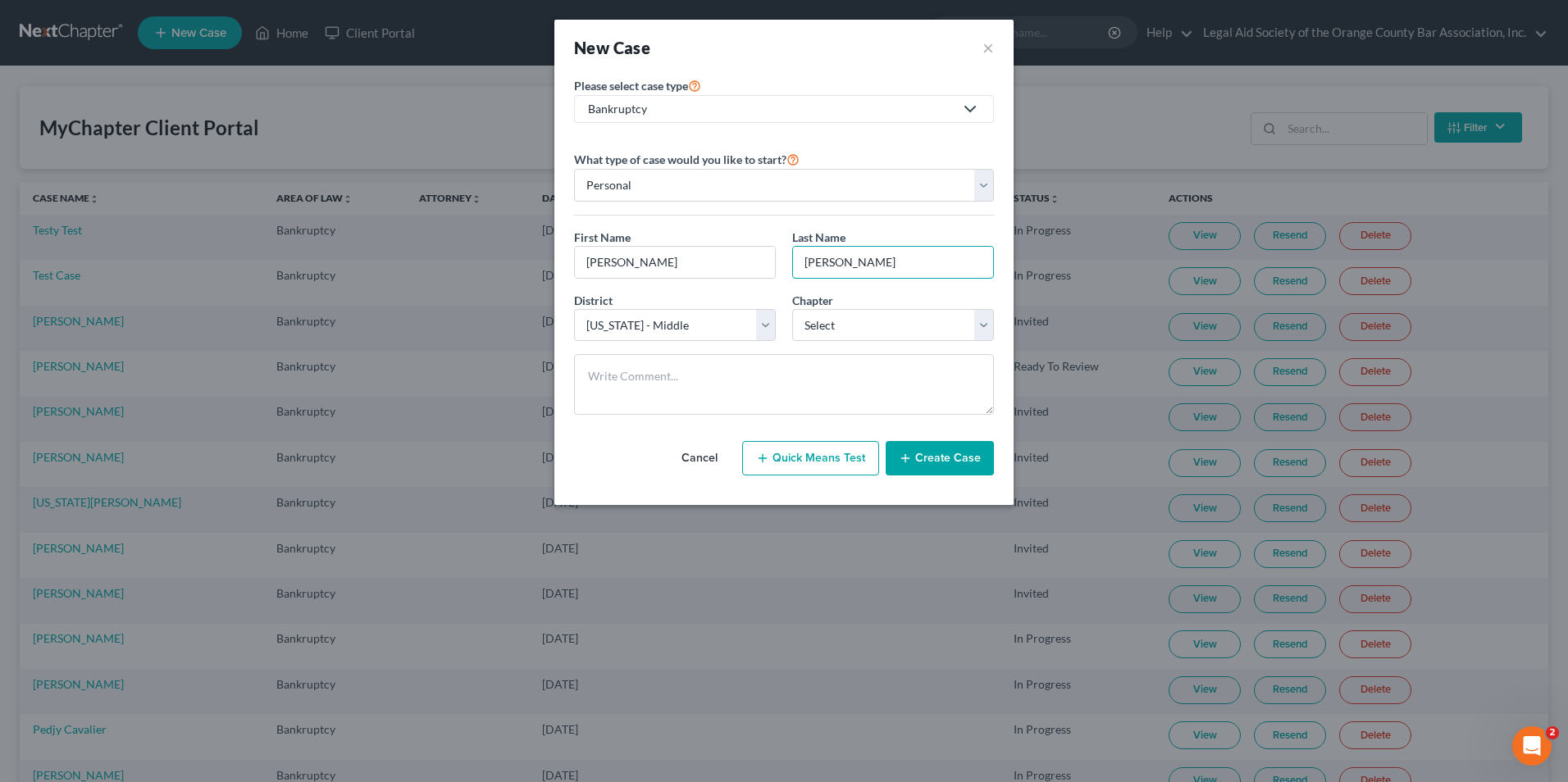
click at [783, 267] on div "First Name * [PERSON_NAME] Last Name * [PERSON_NAME]" at bounding box center [784, 259] width 436 height 63
click at [836, 328] on select "Select 7 11 12 13" at bounding box center [893, 325] width 202 height 33
select select "0"
click at [792, 309] on select "Select 7 11 12 13" at bounding box center [893, 325] width 202 height 33
click at [937, 465] on button "Create Case" at bounding box center [940, 458] width 108 height 35
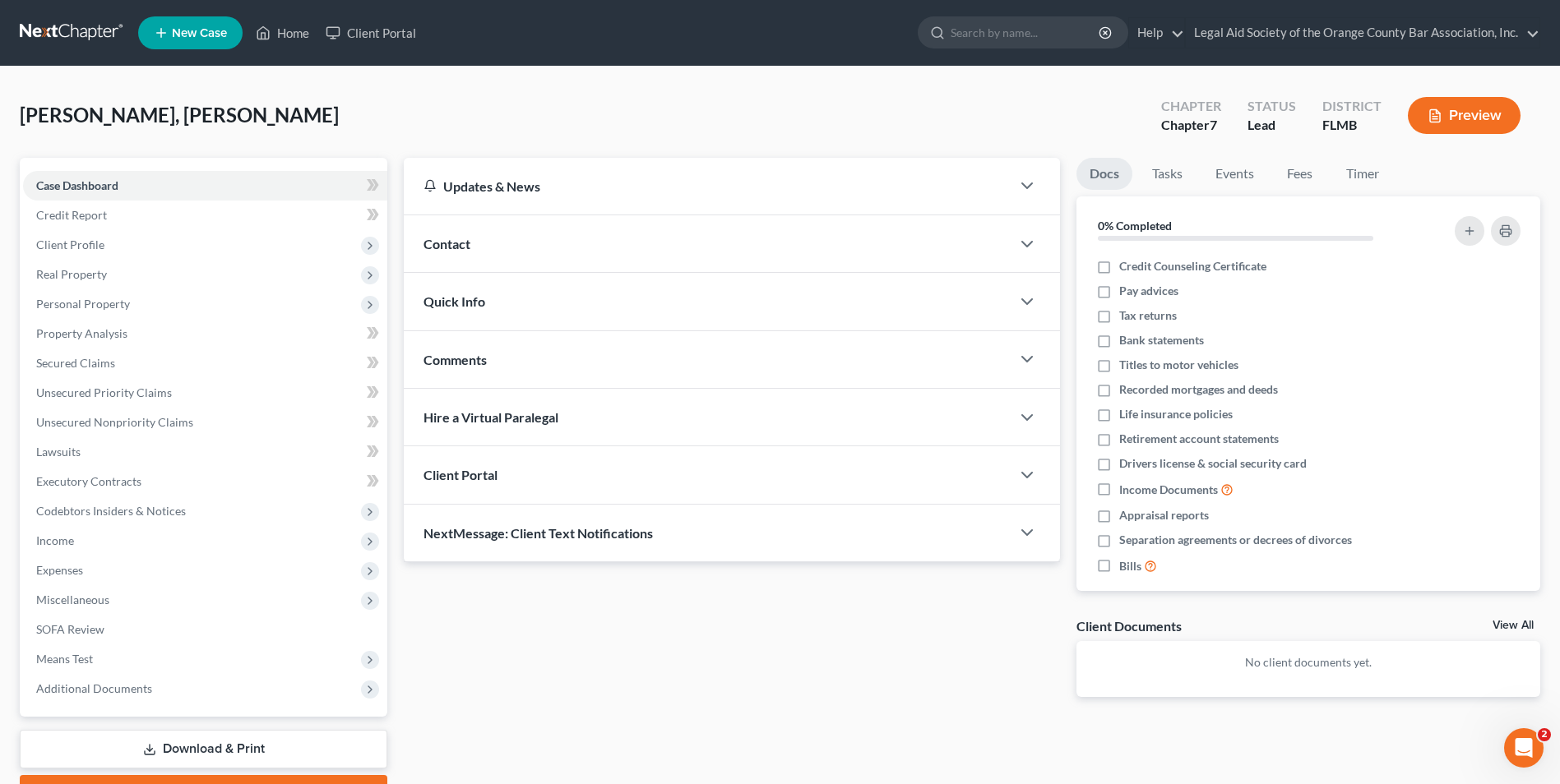
click at [559, 475] on div "Client Portal" at bounding box center [707, 475] width 606 height 57
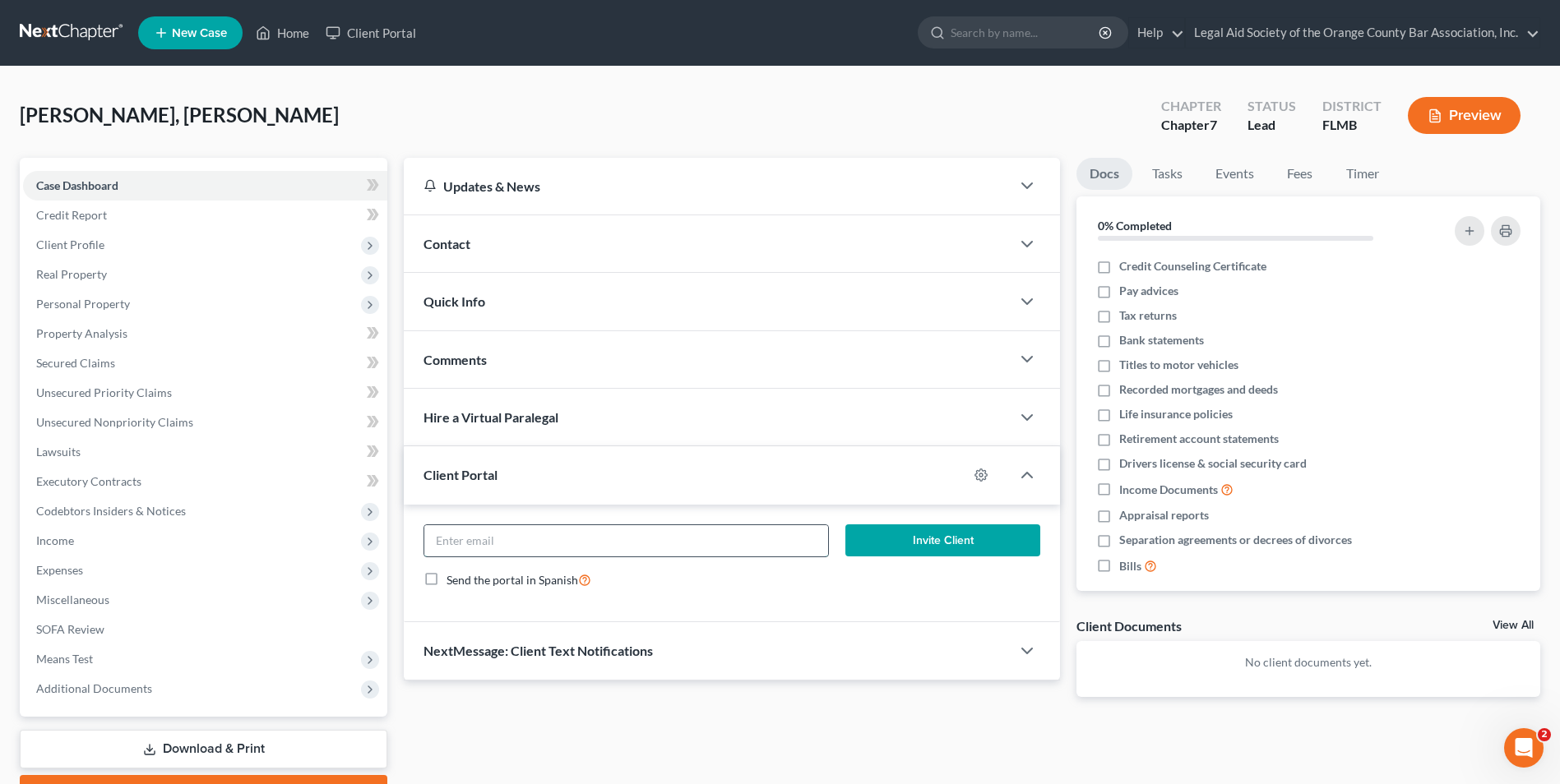
click at [699, 538] on input "email" at bounding box center [625, 540] width 404 height 31
paste input "[EMAIL_ADDRESS][DOMAIN_NAME]"
type input "[EMAIL_ADDRESS][DOMAIN_NAME]"
click at [949, 540] on button "Invite Client" at bounding box center [942, 540] width 195 height 33
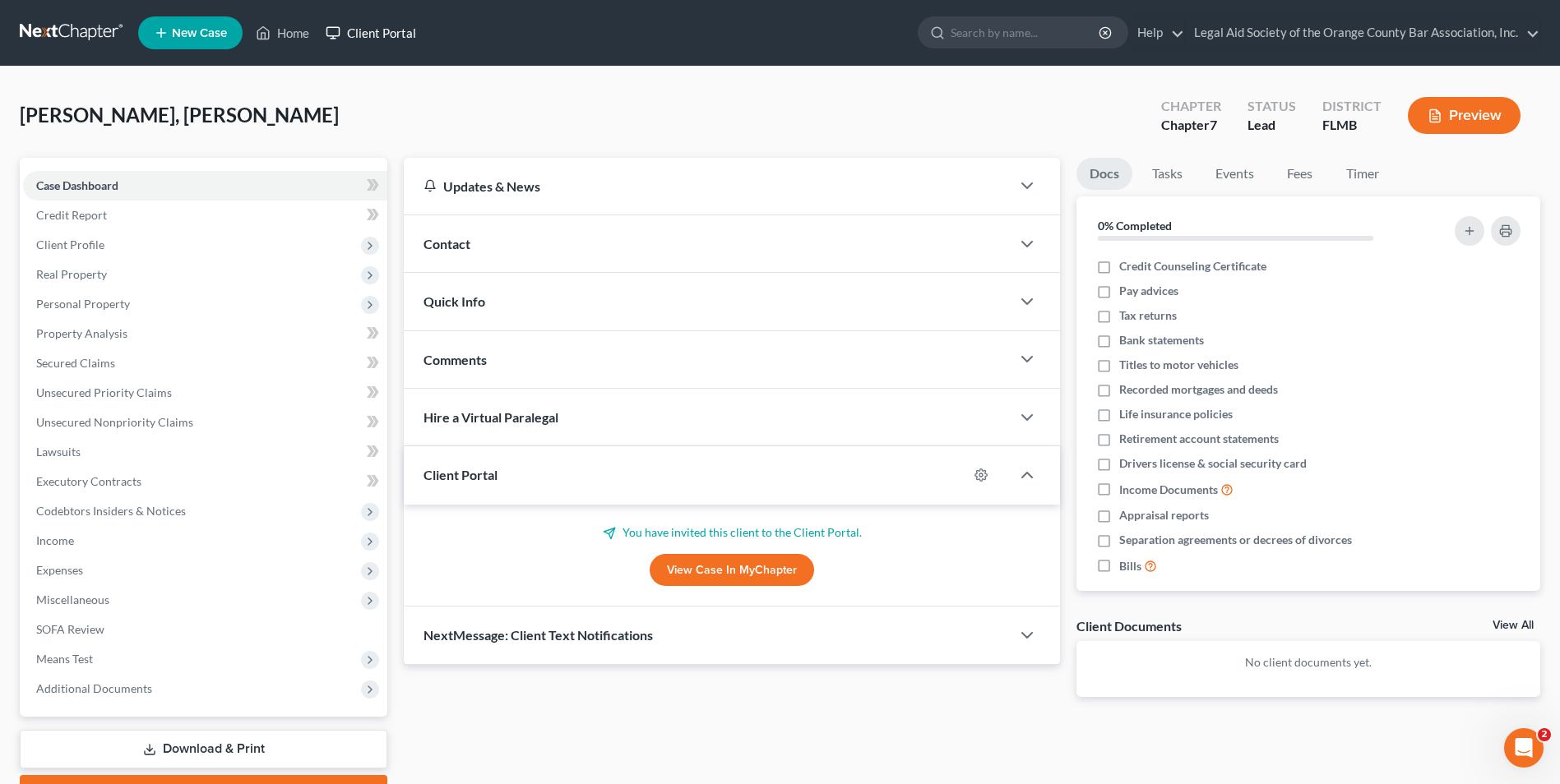
click at [377, 33] on link "Client Portal" at bounding box center [370, 32] width 107 height 29
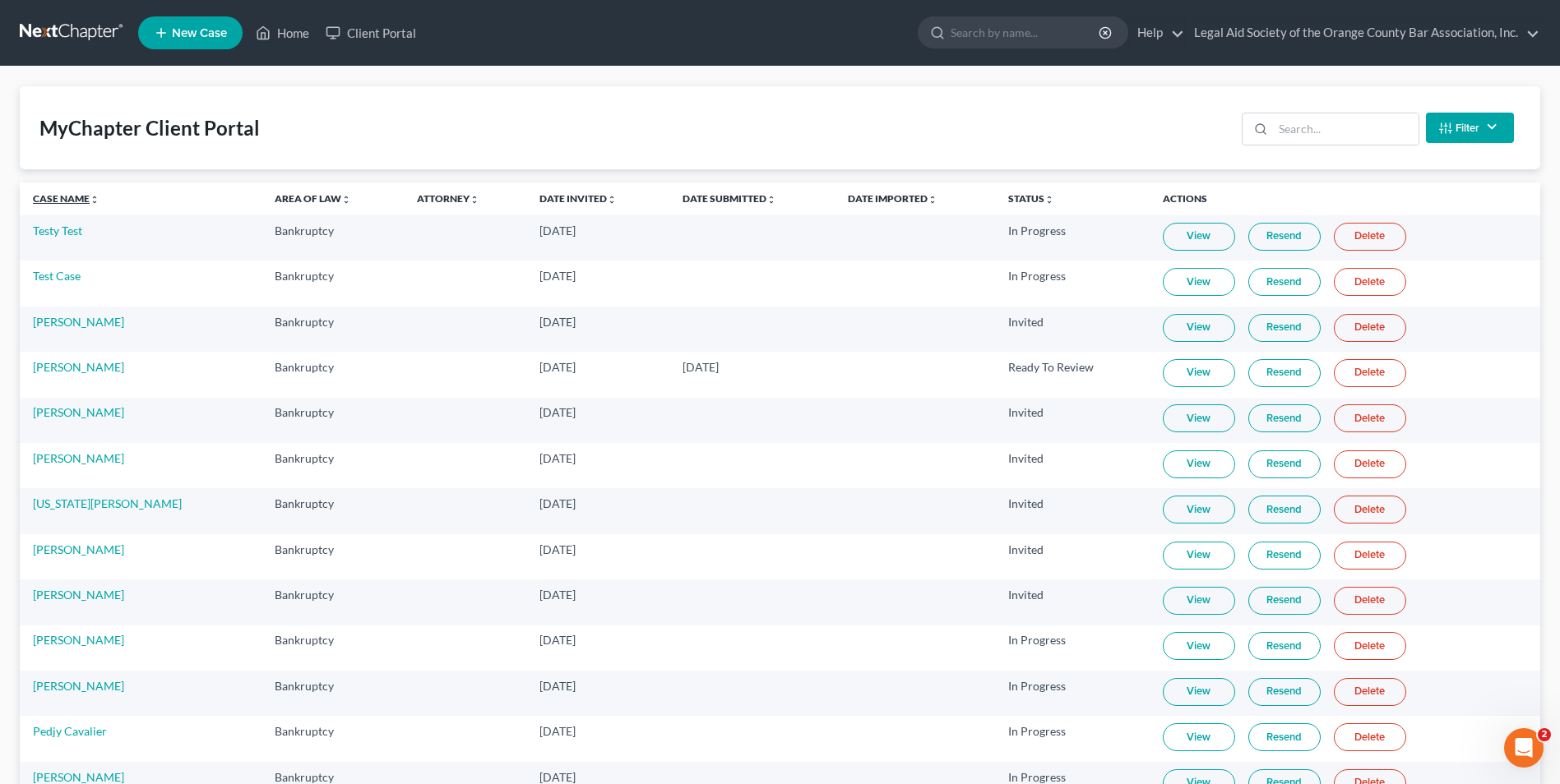
click at [93, 203] on icon "unfold_more" at bounding box center [95, 200] width 9 height 9
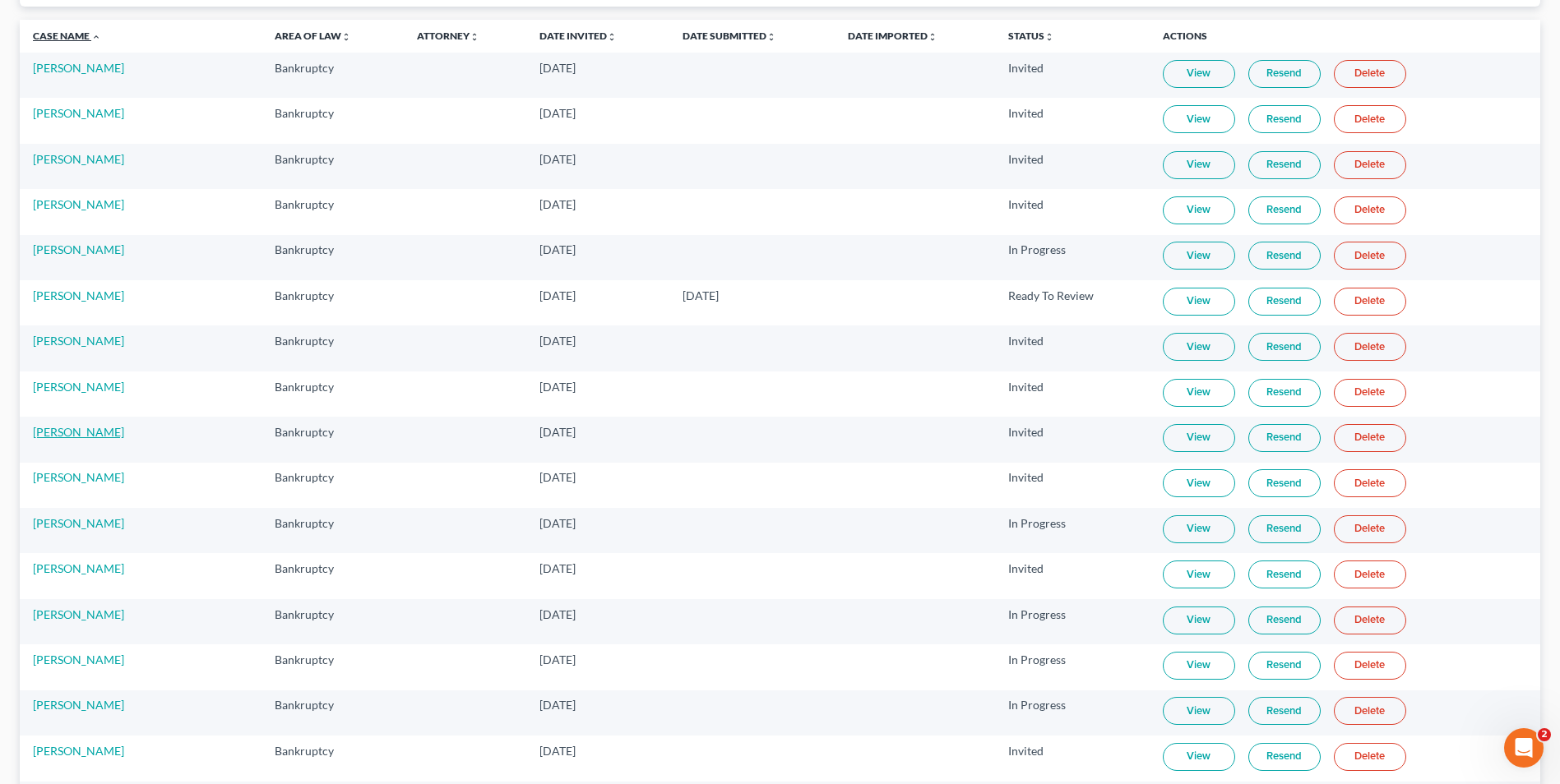
scroll to position [165, 0]
